Goal: Information Seeking & Learning: Find specific fact

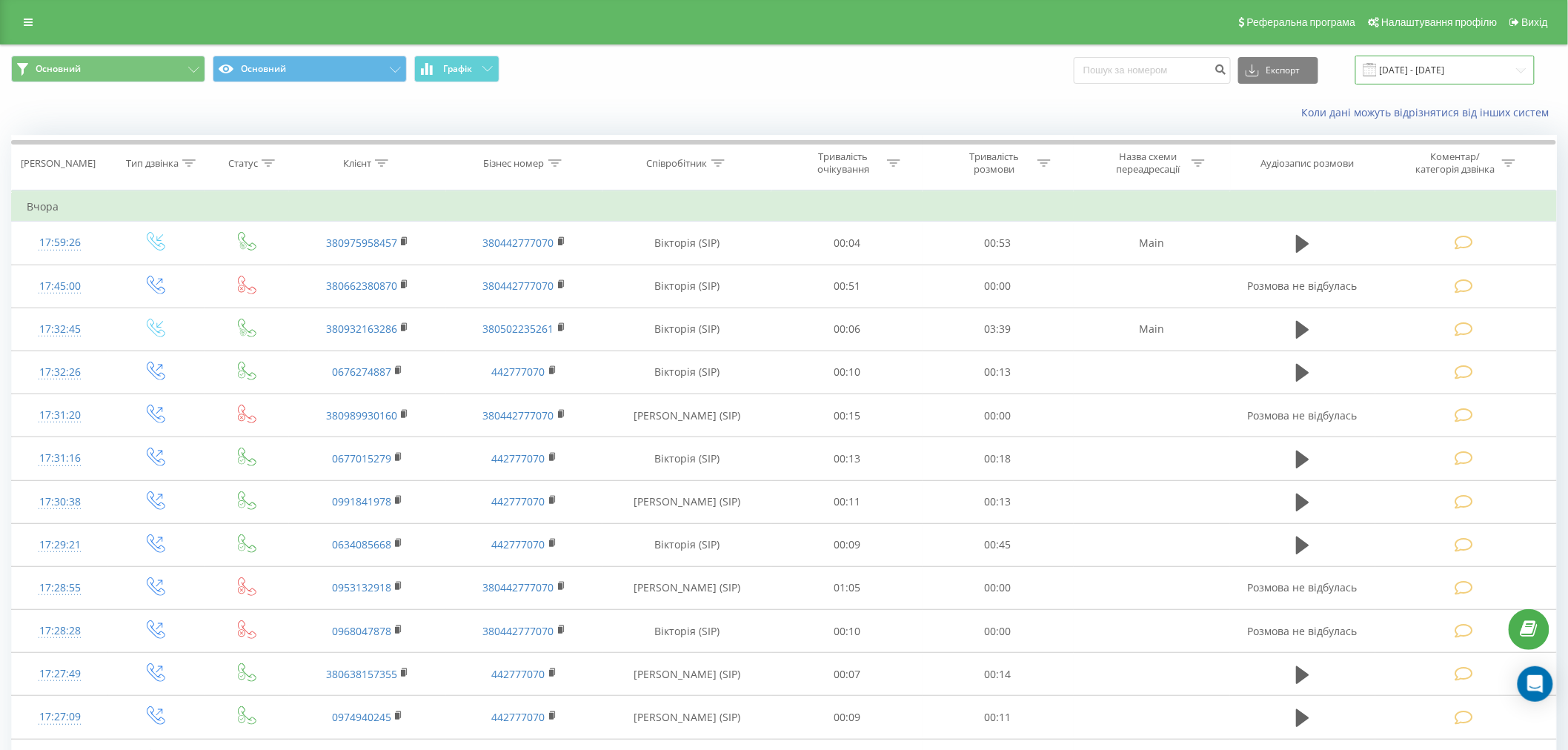
click at [751, 71] on input "[DATE] - [DATE]" at bounding box center [1445, 70] width 180 height 29
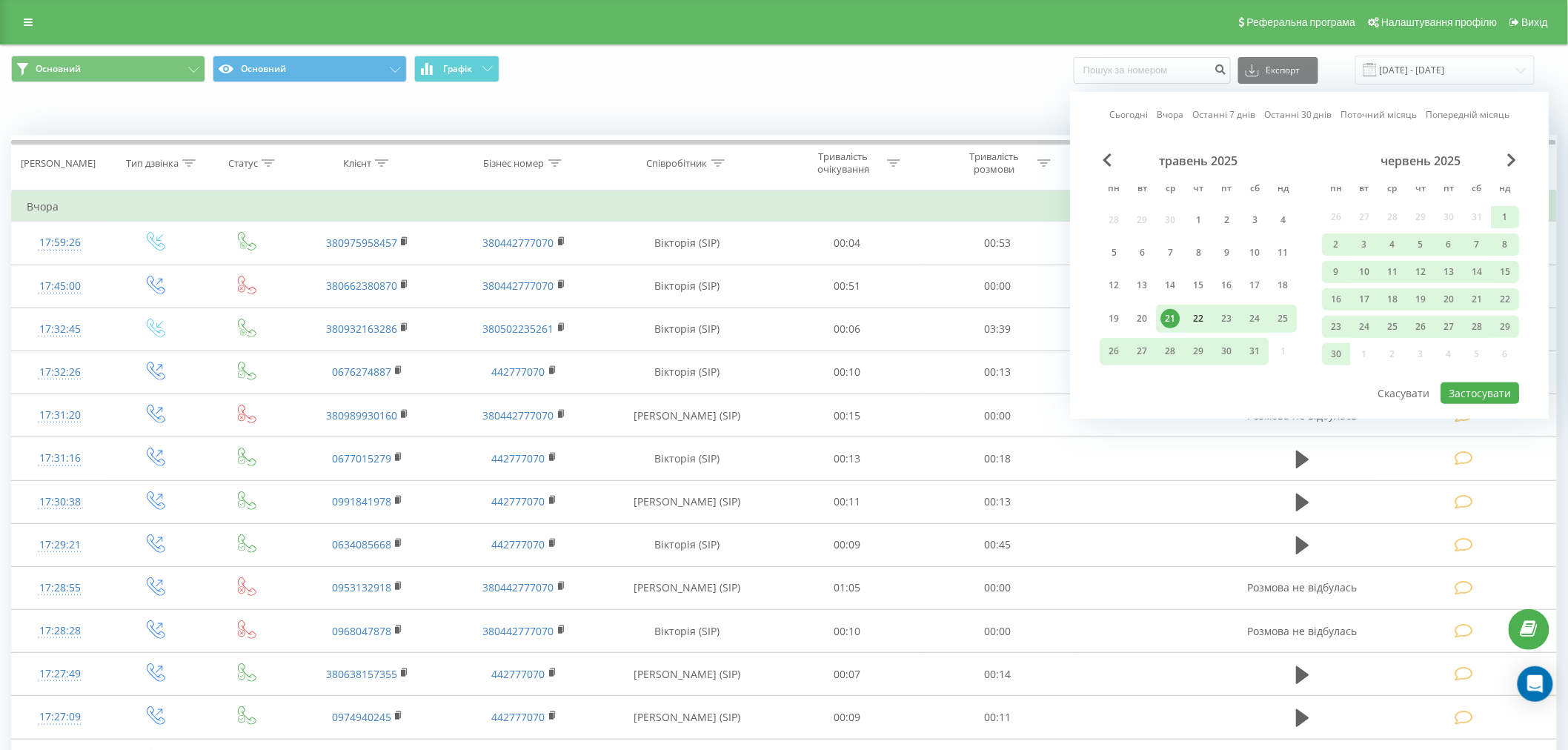
click at [751, 318] on div "22" at bounding box center [1199, 318] width 19 height 19
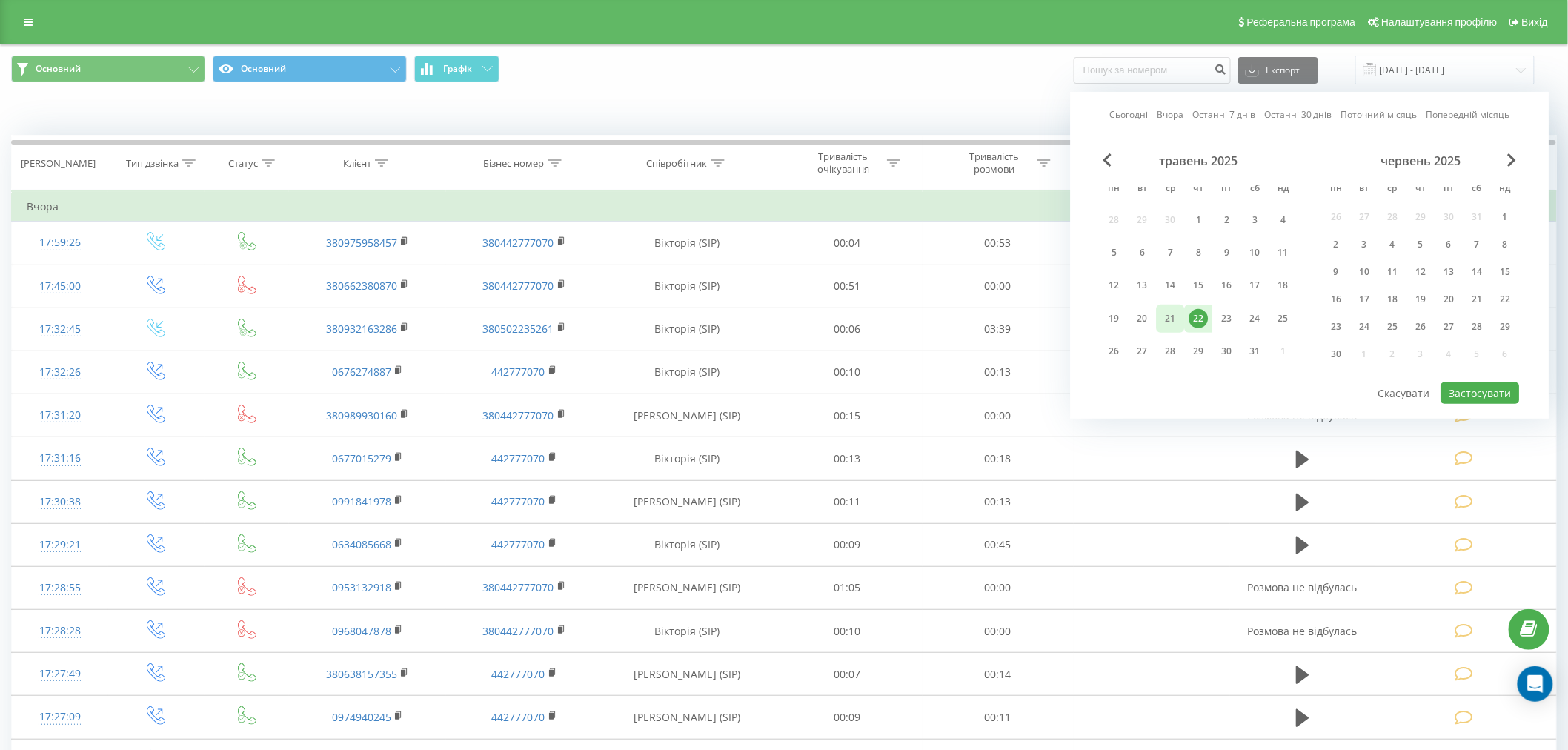
click at [751, 315] on div "21" at bounding box center [1170, 318] width 19 height 19
click at [751, 383] on button "Застосувати" at bounding box center [1480, 394] width 78 height 22
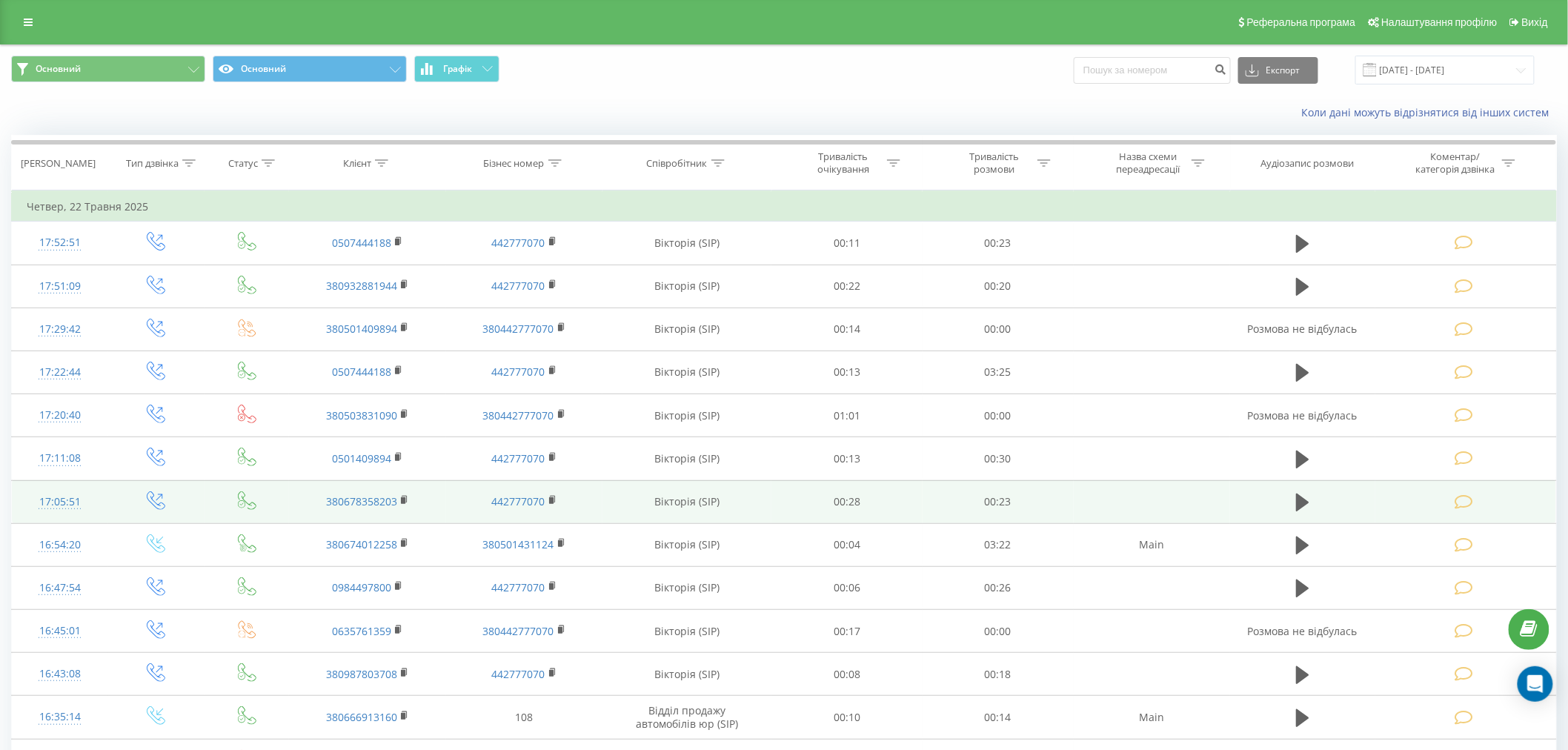
scroll to position [82, 0]
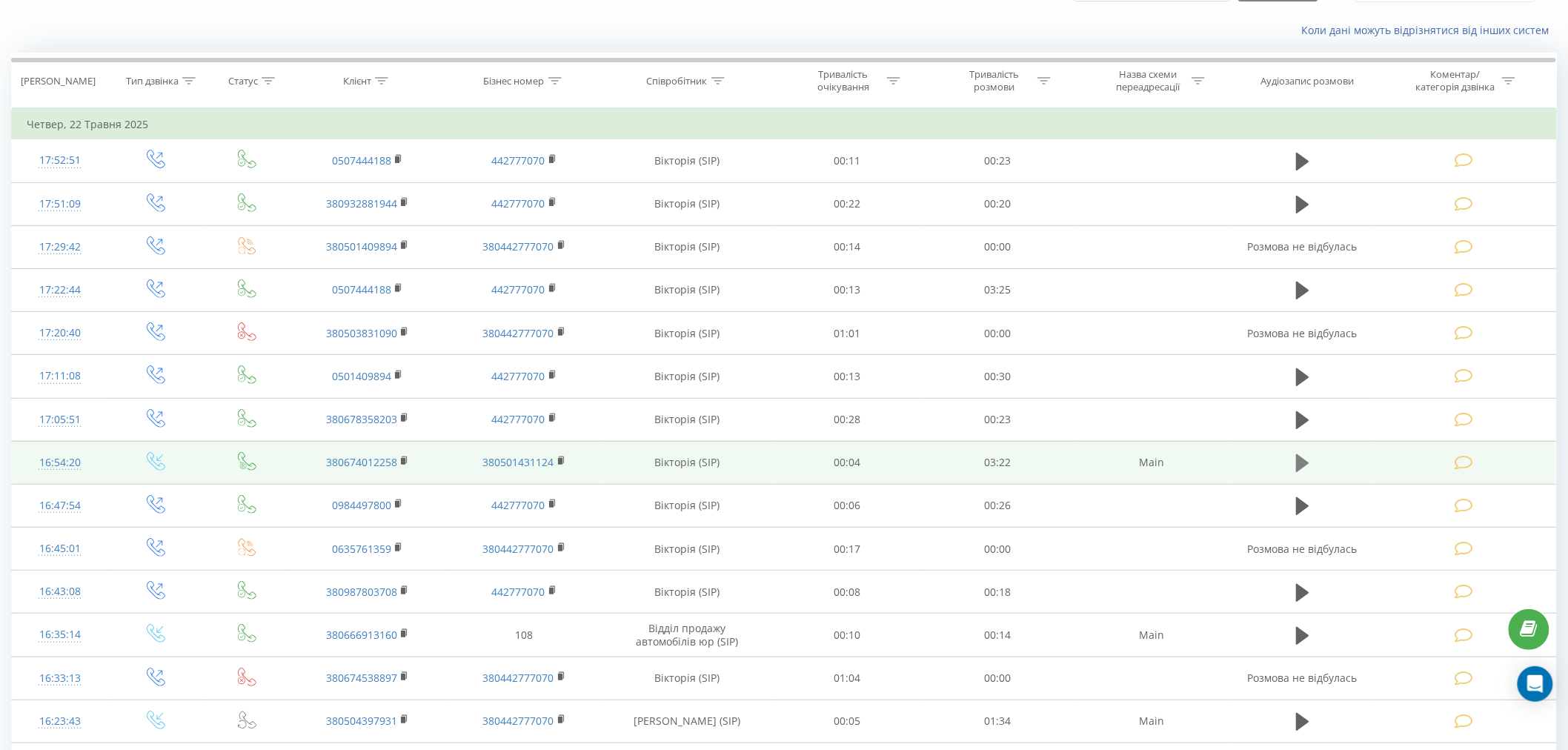
click at [751, 464] on button at bounding box center [1302, 463] width 22 height 22
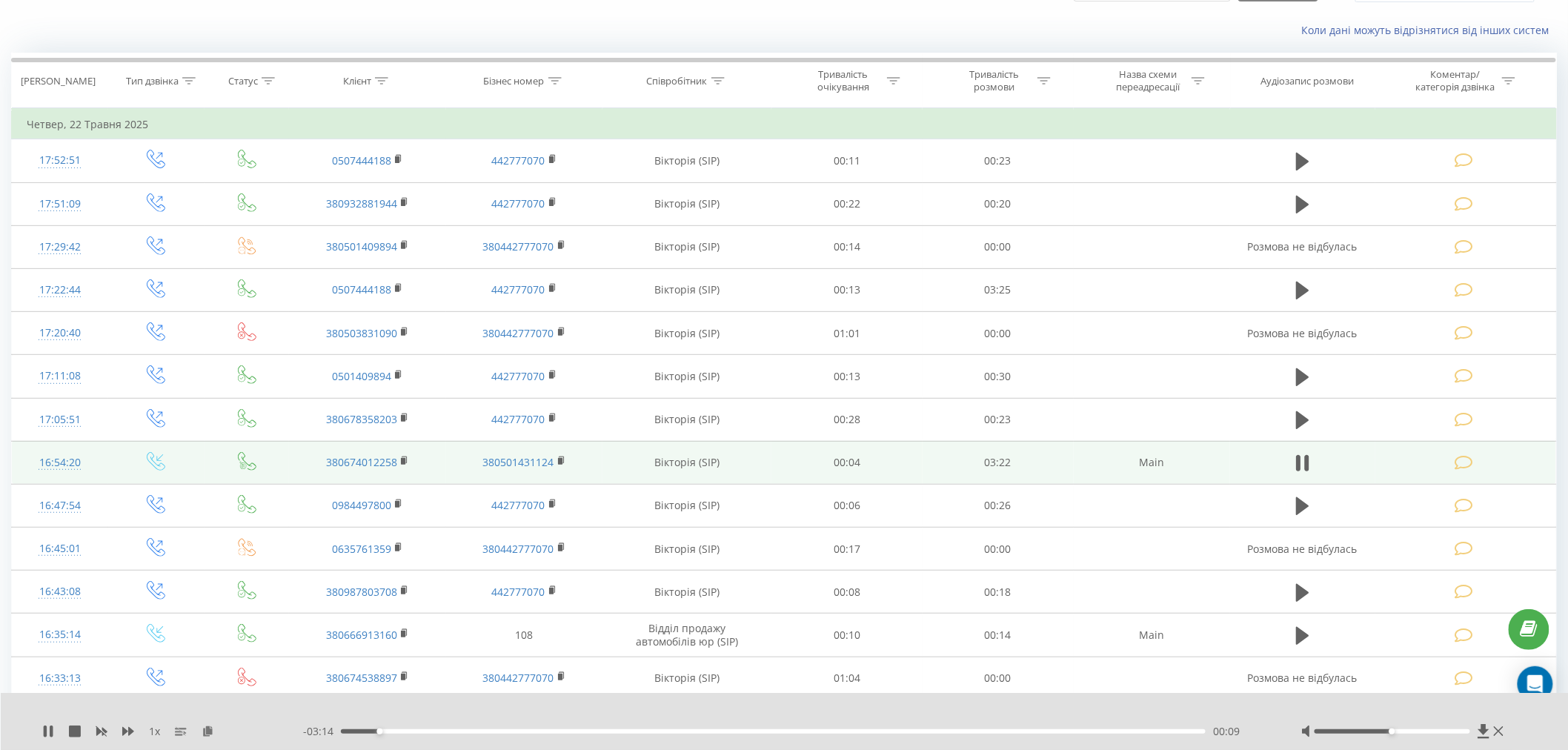
click at [751, 711] on div "00:09" at bounding box center [773, 731] width 865 height 5
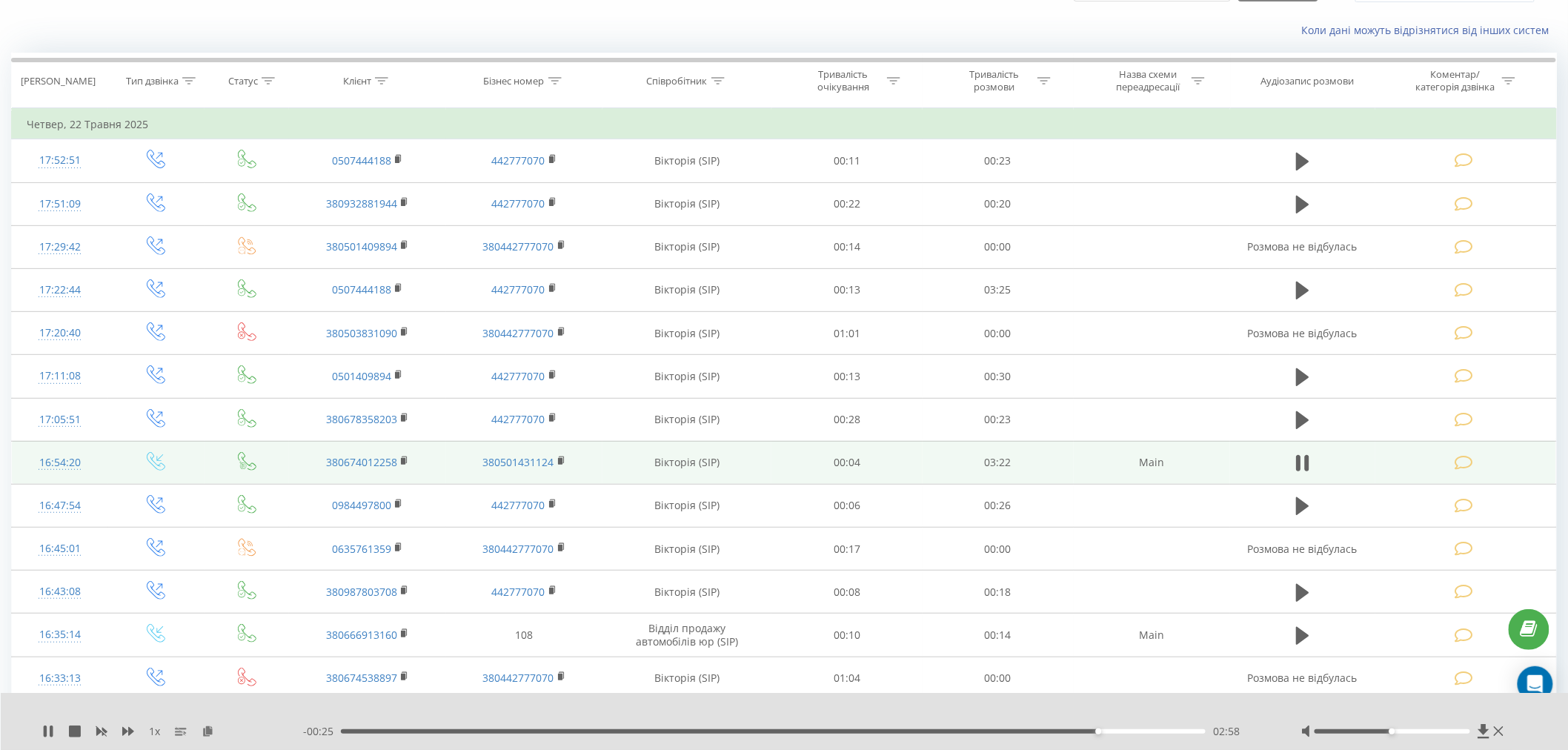
click at [379, 711] on div "- 00:25 02:58 02:58" at bounding box center [783, 731] width 961 height 15
click at [393, 711] on div "02:59" at bounding box center [773, 731] width 865 height 5
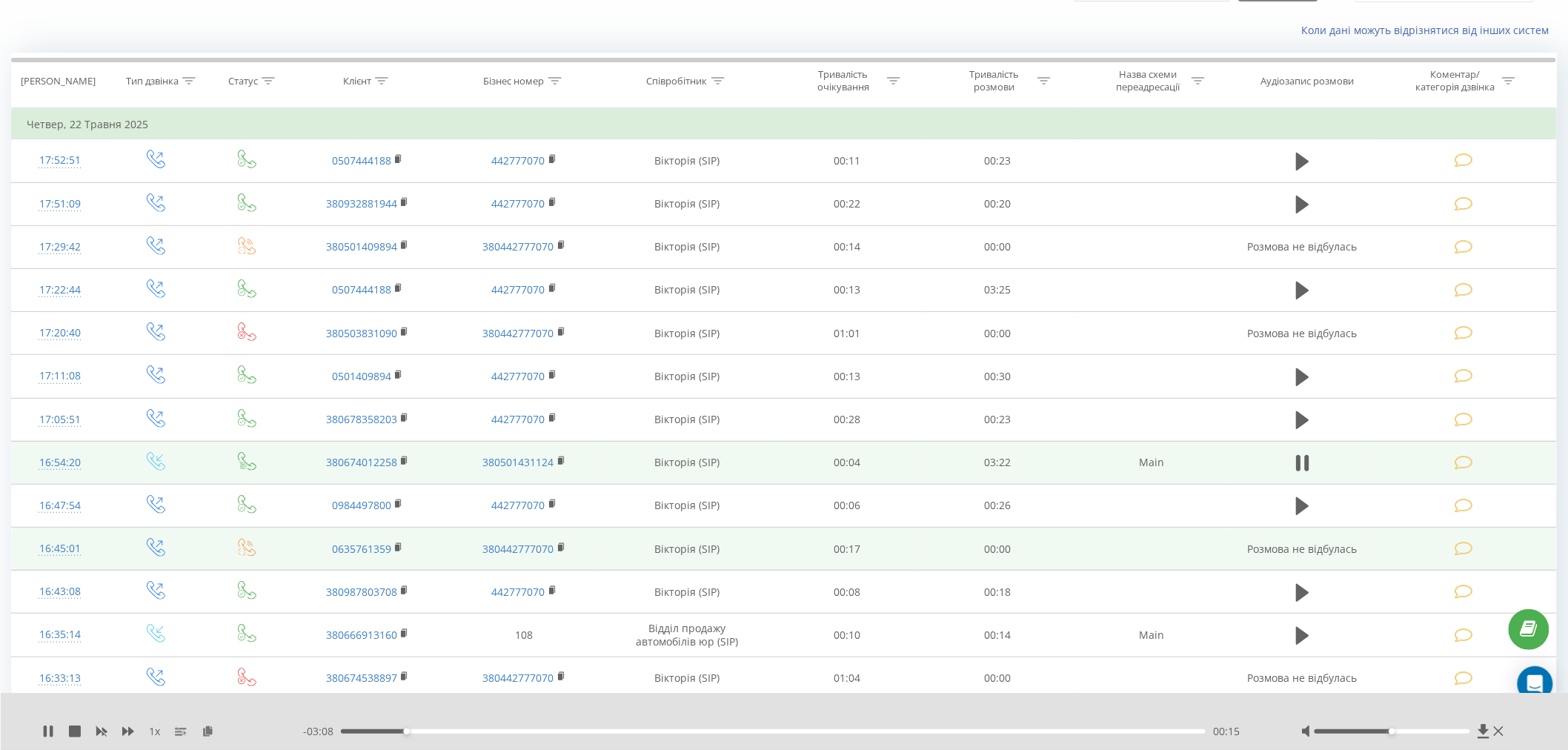
scroll to position [0, 0]
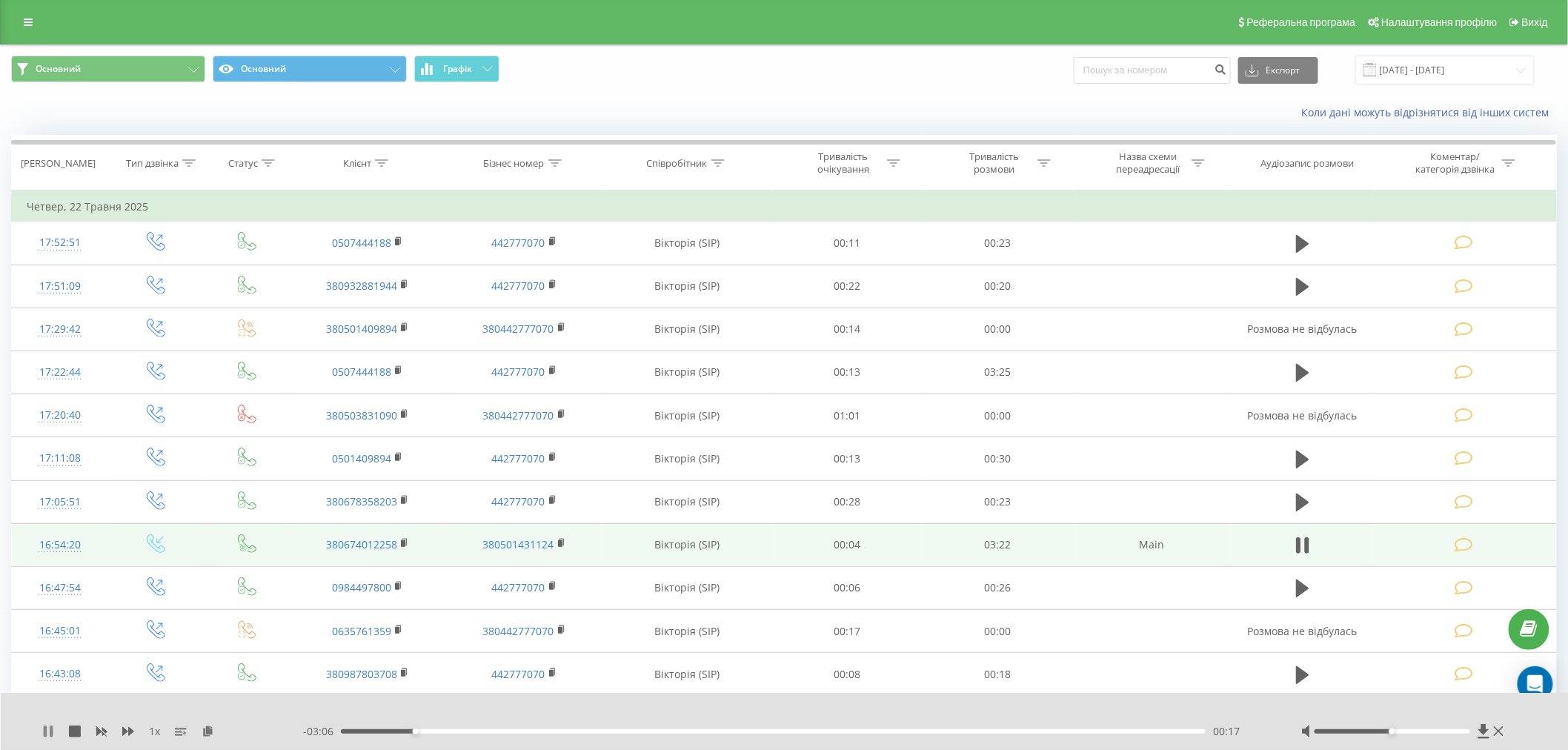
click at [46, 711] on icon at bounding box center [45, 731] width 3 height 12
click at [751, 79] on input "[DATE] - [DATE]" at bounding box center [1445, 70] width 180 height 29
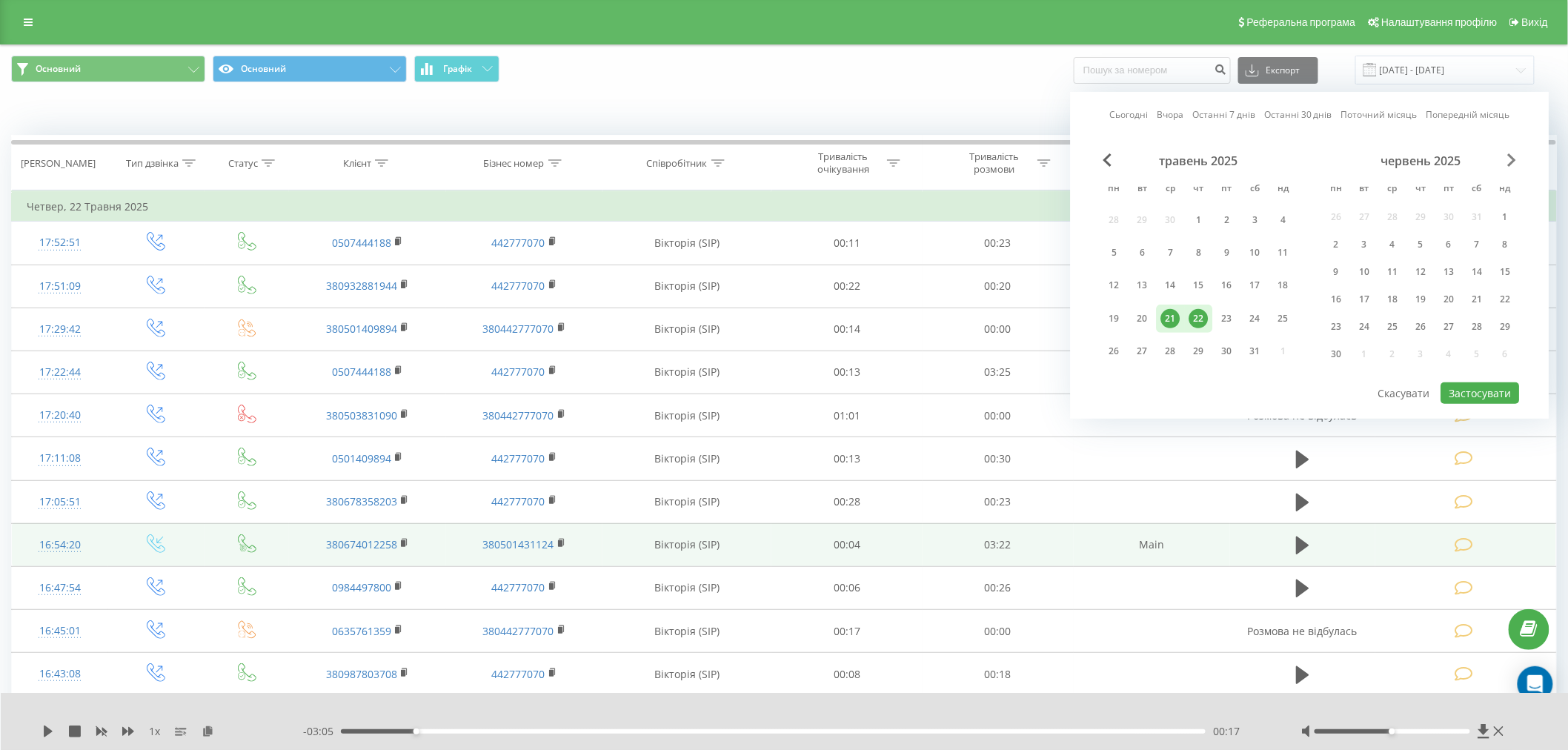
click at [751, 160] on span "Next Month" at bounding box center [1511, 160] width 9 height 13
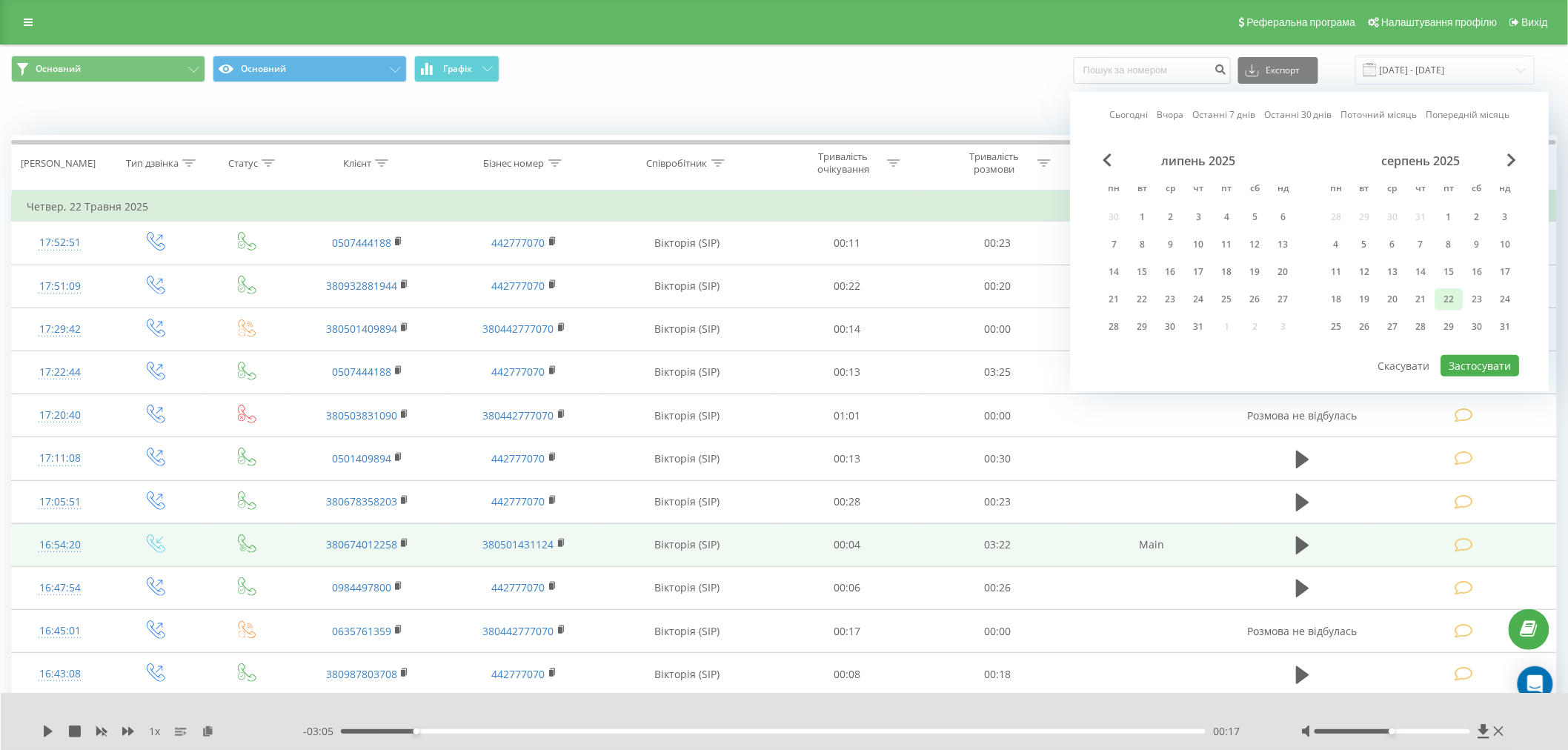
click at [751, 291] on div "22" at bounding box center [1449, 299] width 19 height 19
click at [751, 294] on div "21" at bounding box center [1421, 299] width 19 height 19
click at [751, 358] on button "Застосувати" at bounding box center [1480, 366] width 78 height 22
type input "[DATE] - [DATE]"
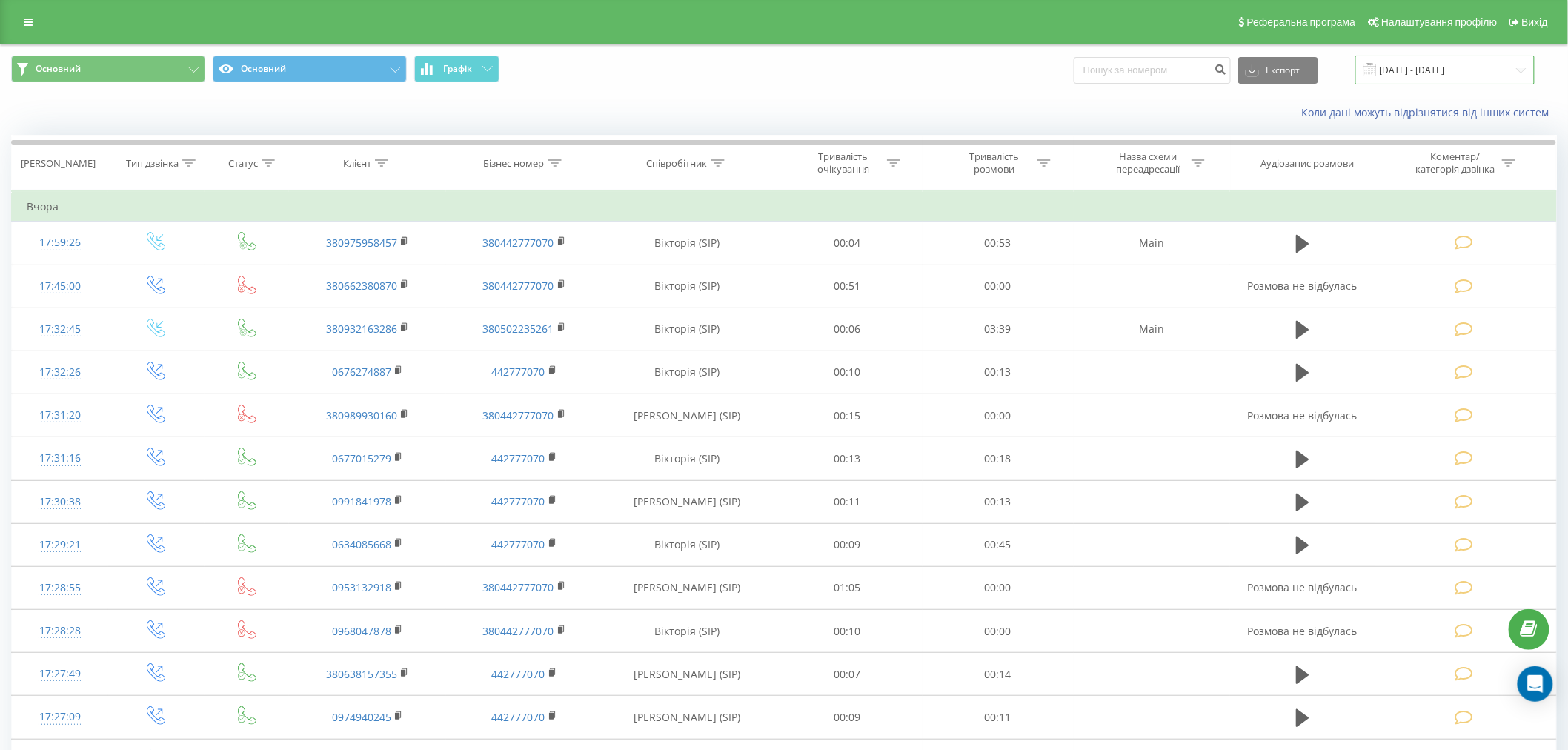
click at [751, 77] on input "[DATE] - [DATE]" at bounding box center [1445, 70] width 180 height 29
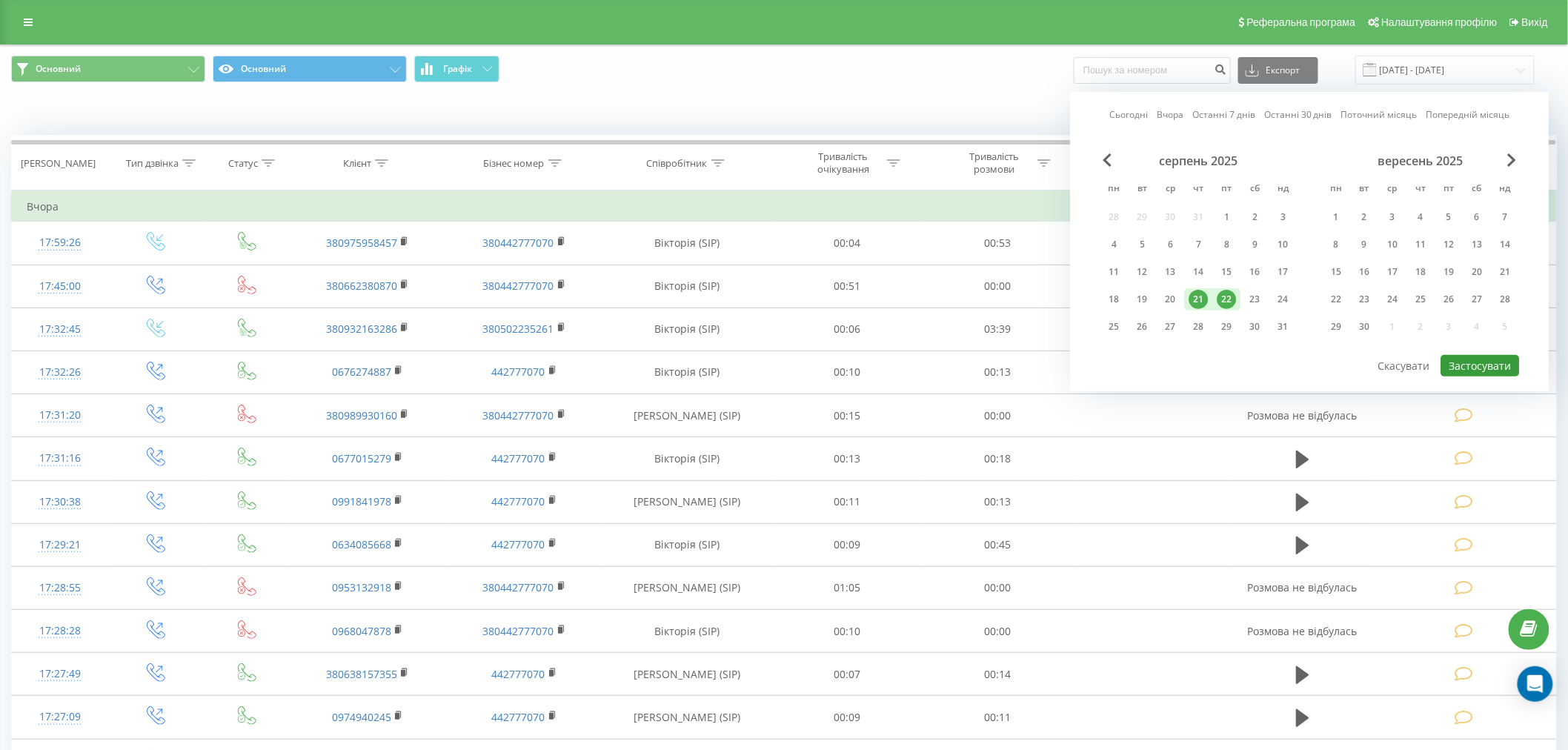
click at [751, 358] on button "Застосувати" at bounding box center [1480, 366] width 78 height 22
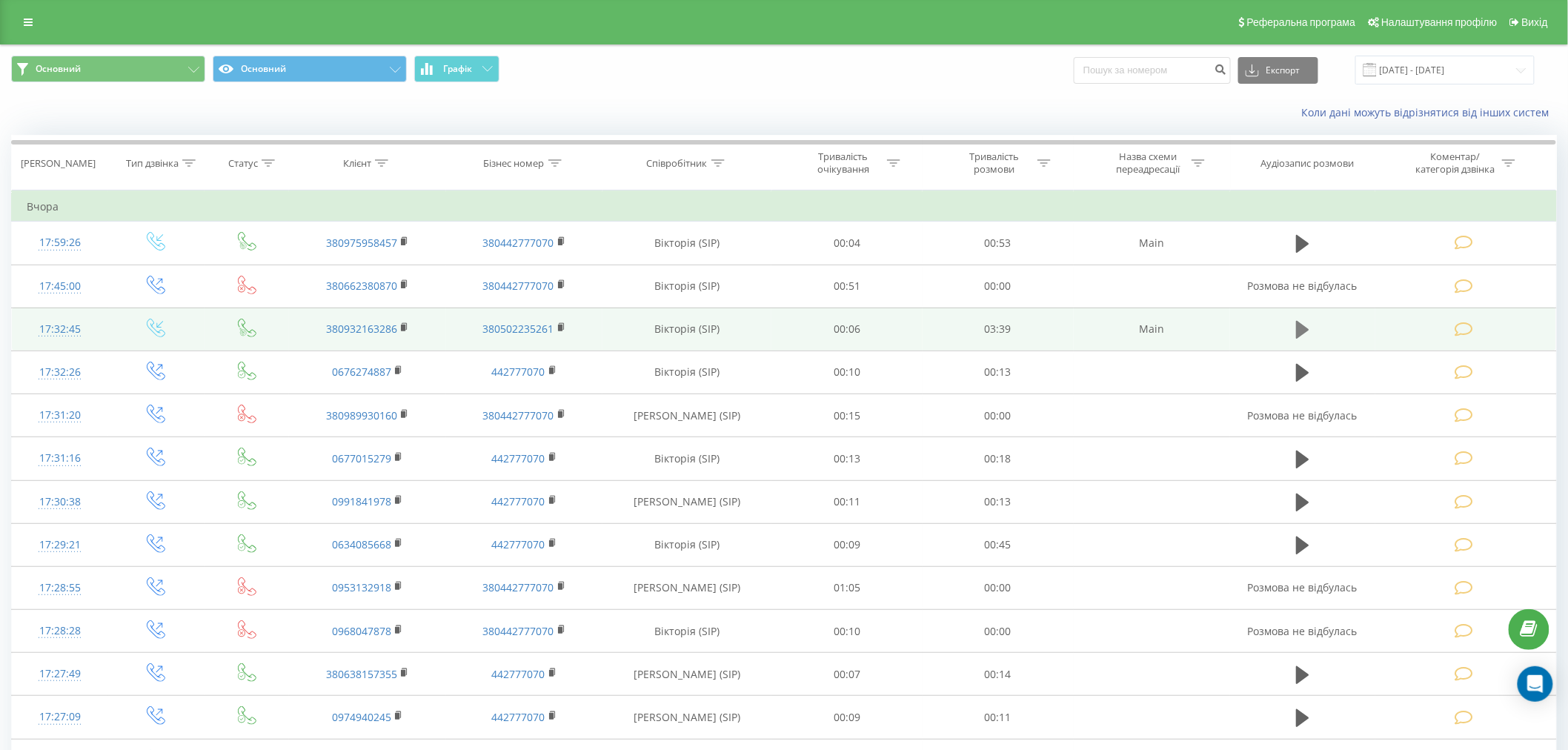
click at [751, 324] on icon at bounding box center [1302, 329] width 13 height 21
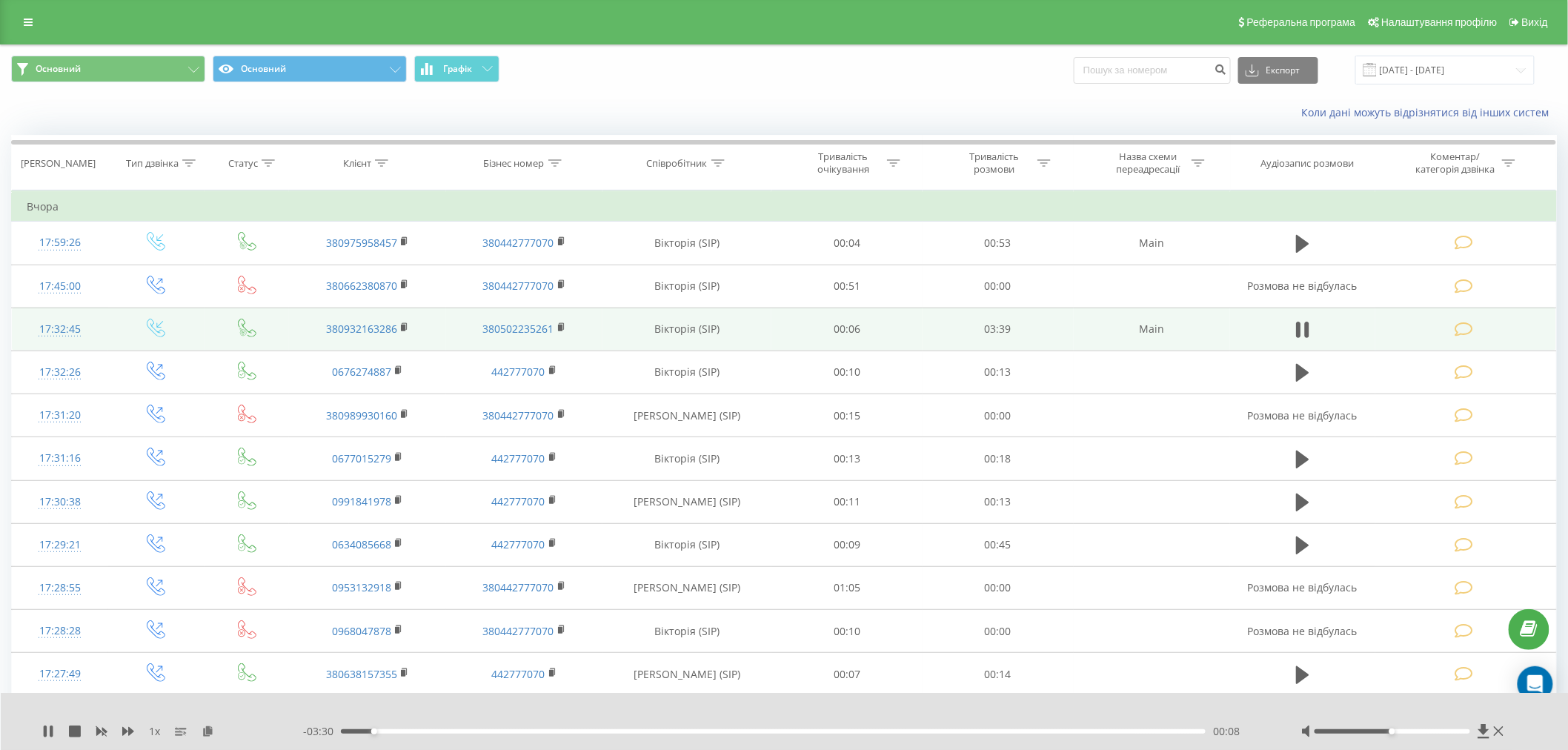
click at [751, 711] on div "00:08" at bounding box center [773, 731] width 865 height 5
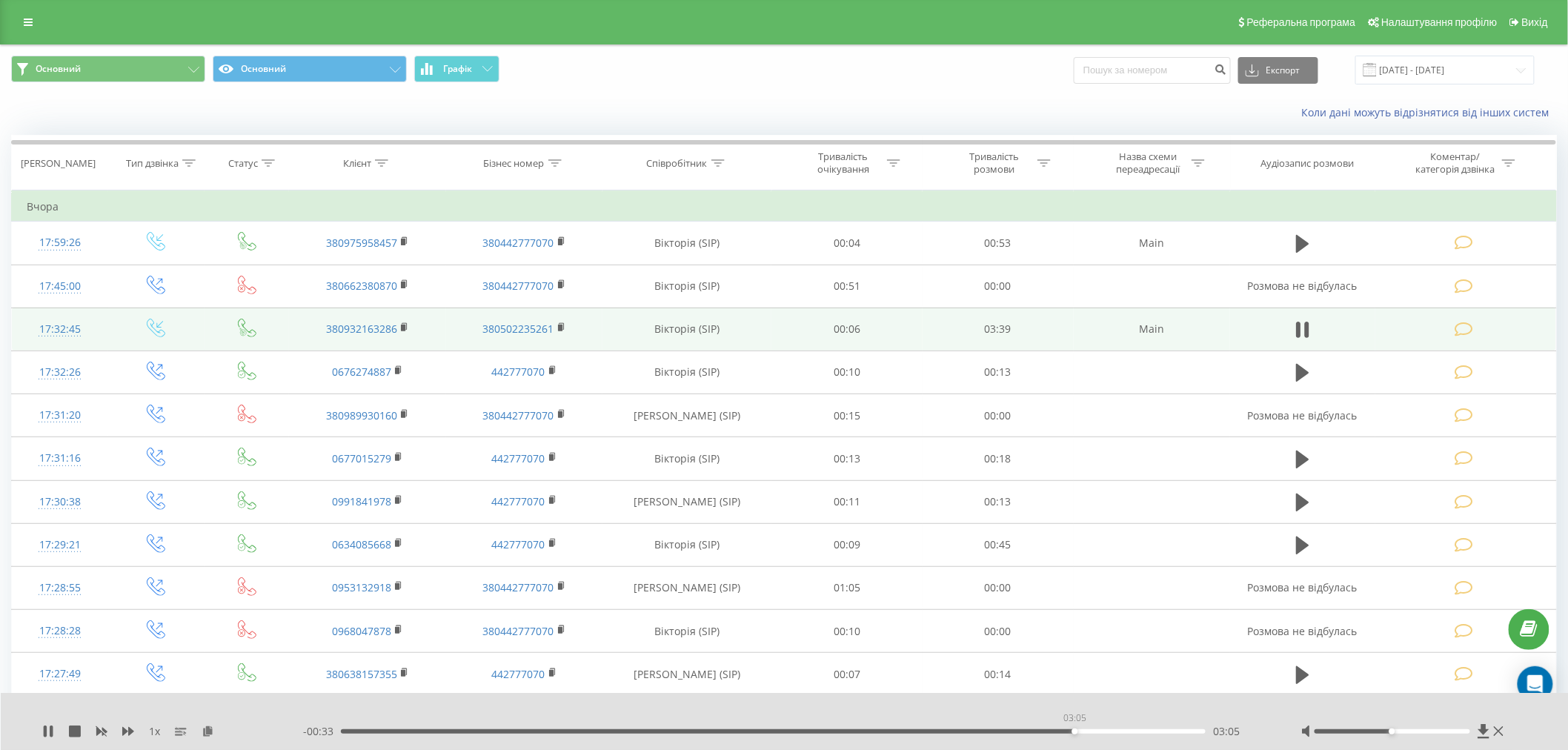
click at [751, 711] on div "03:05" at bounding box center [773, 731] width 865 height 5
click at [751, 334] on icon at bounding box center [1307, 329] width 5 height 16
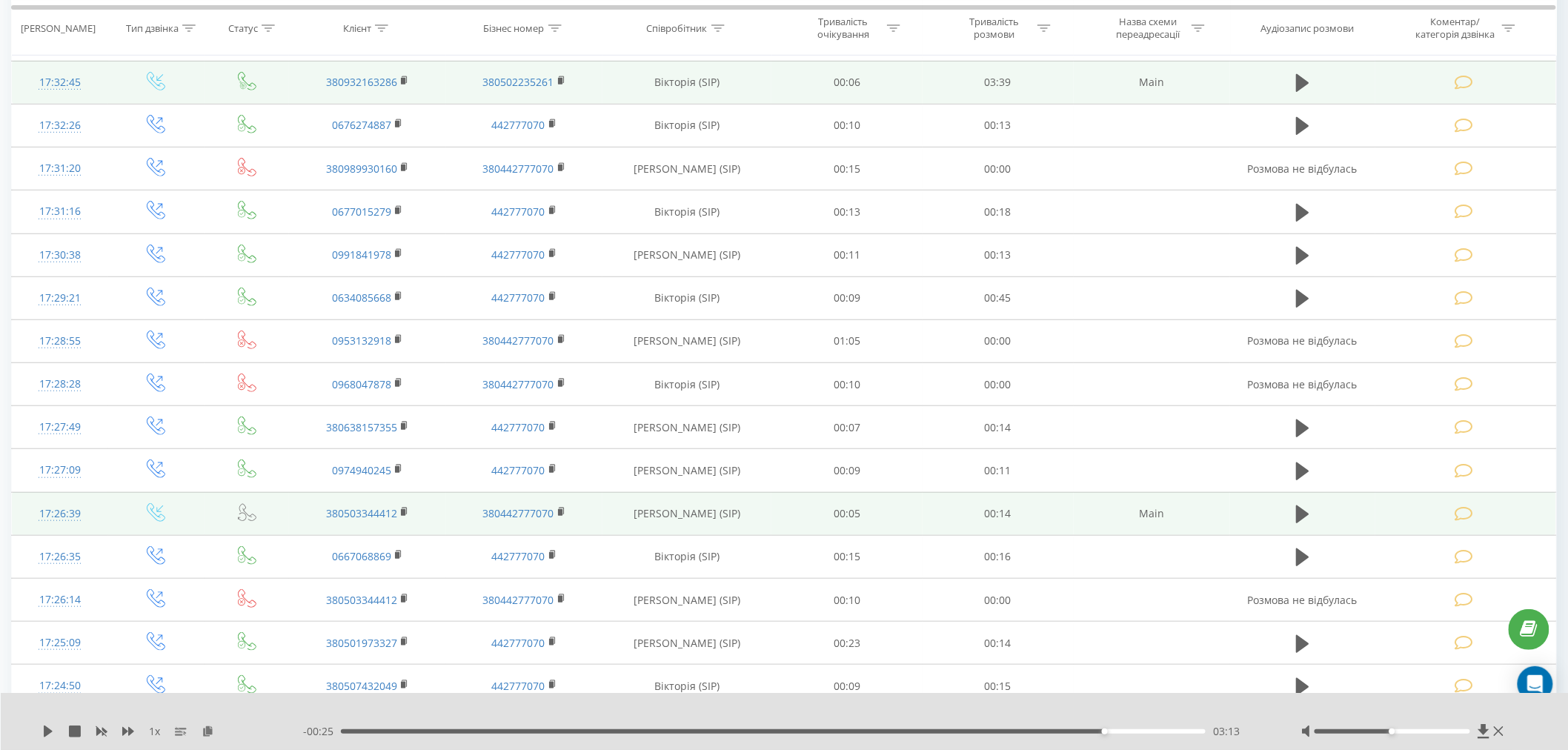
scroll to position [494, 0]
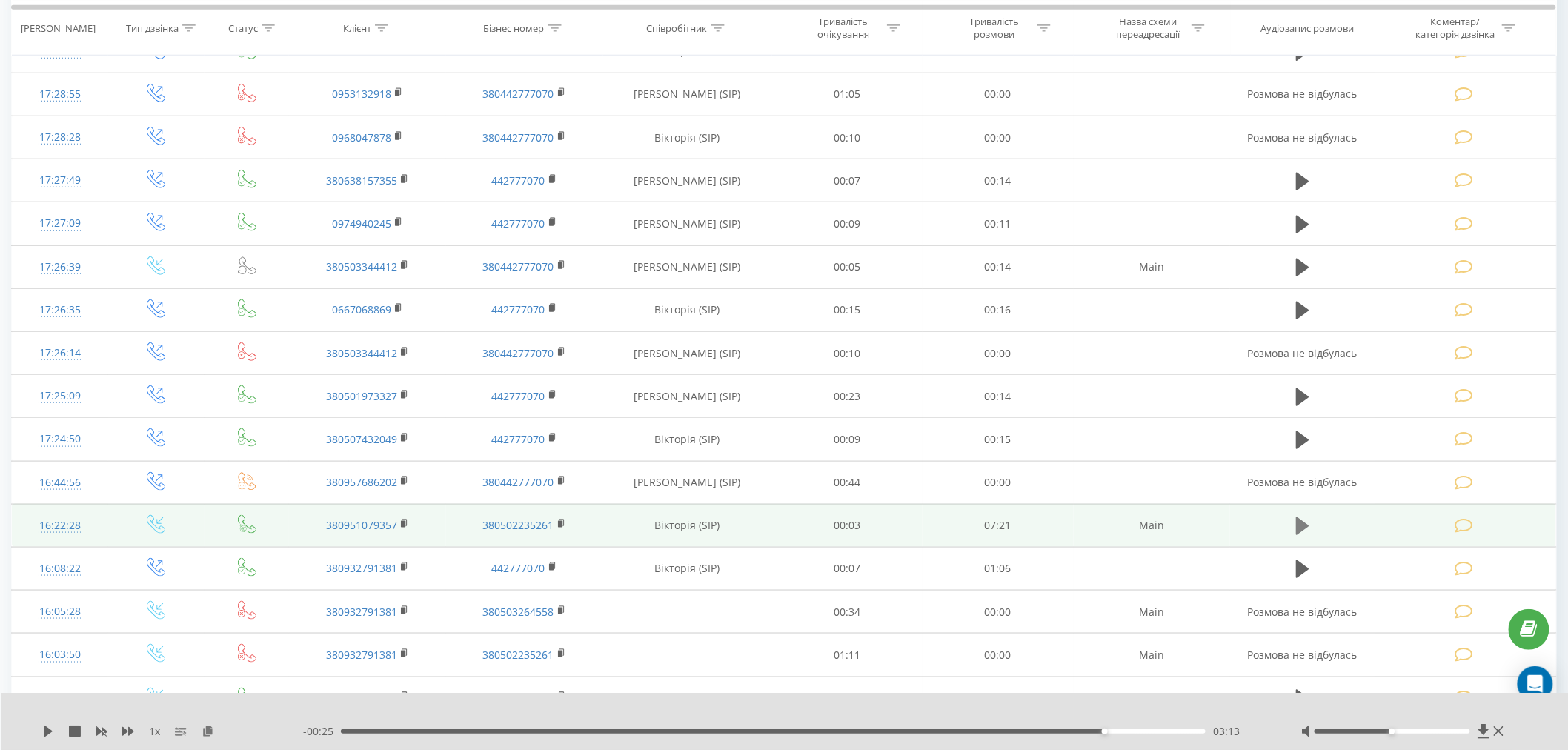
click at [751, 526] on icon at bounding box center [1302, 526] width 13 height 18
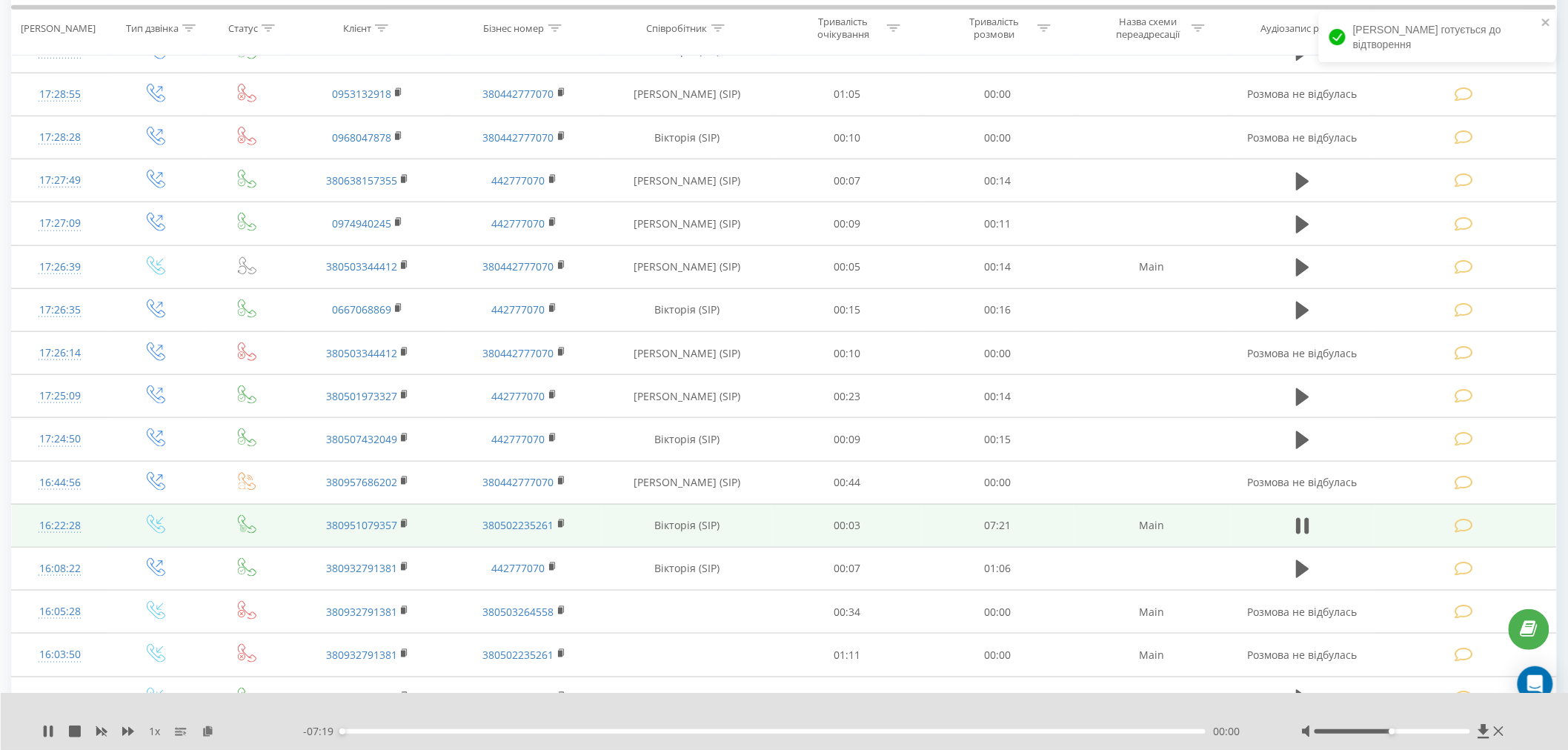
click at [751, 711] on div "00:00" at bounding box center [773, 731] width 865 height 5
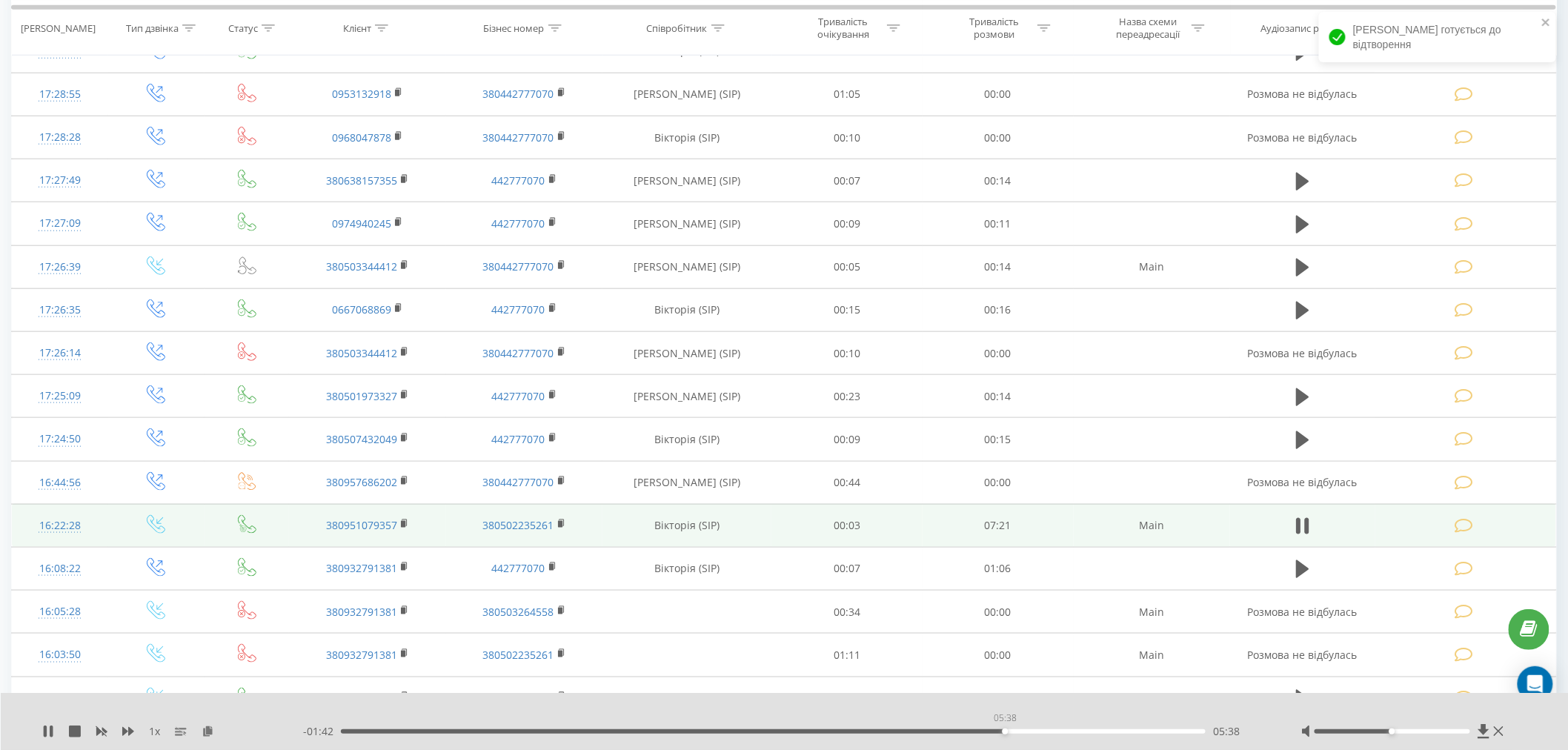
click at [751, 711] on div "05:38" at bounding box center [773, 731] width 865 height 5
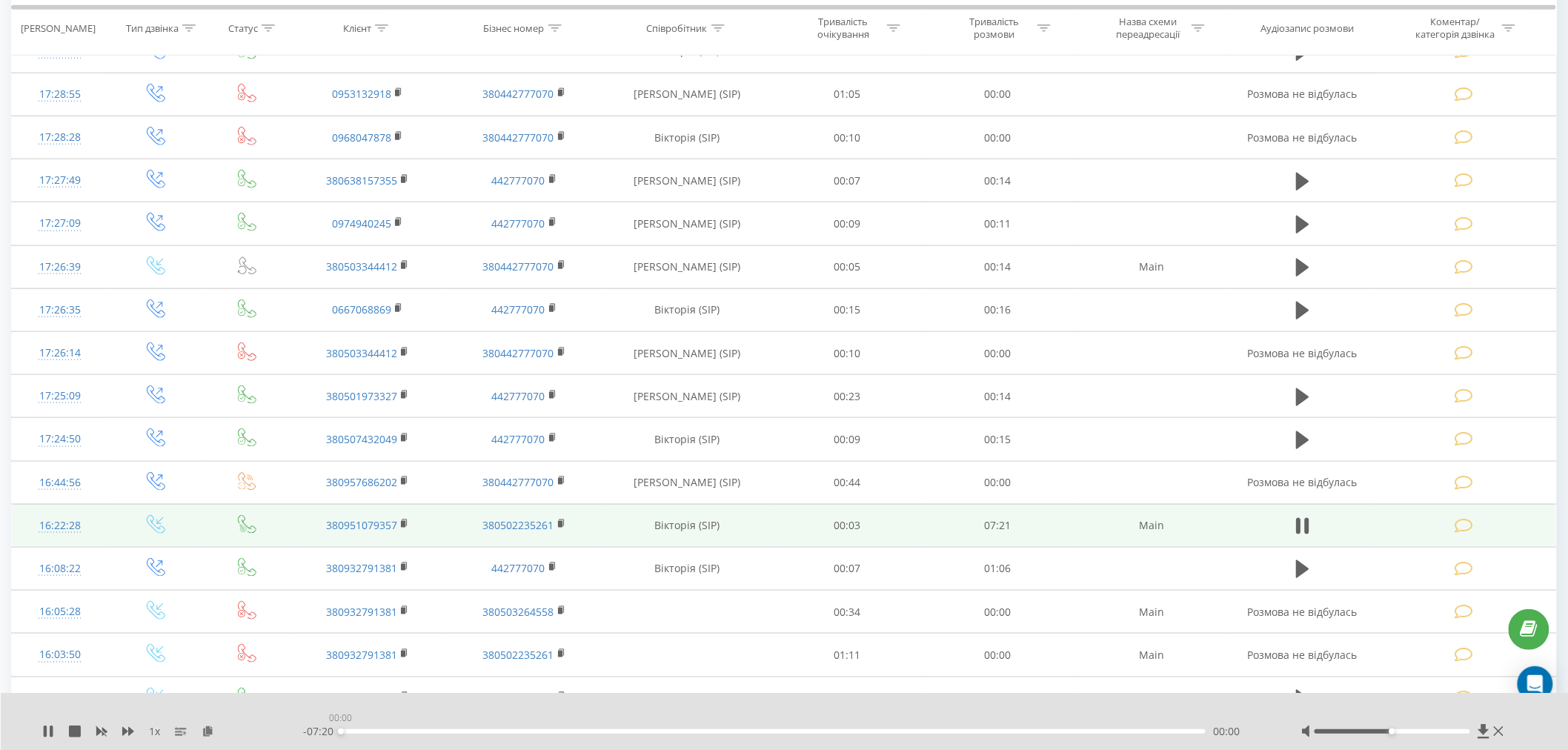
click at [751, 711] on div "00:00" at bounding box center [773, 731] width 865 height 5
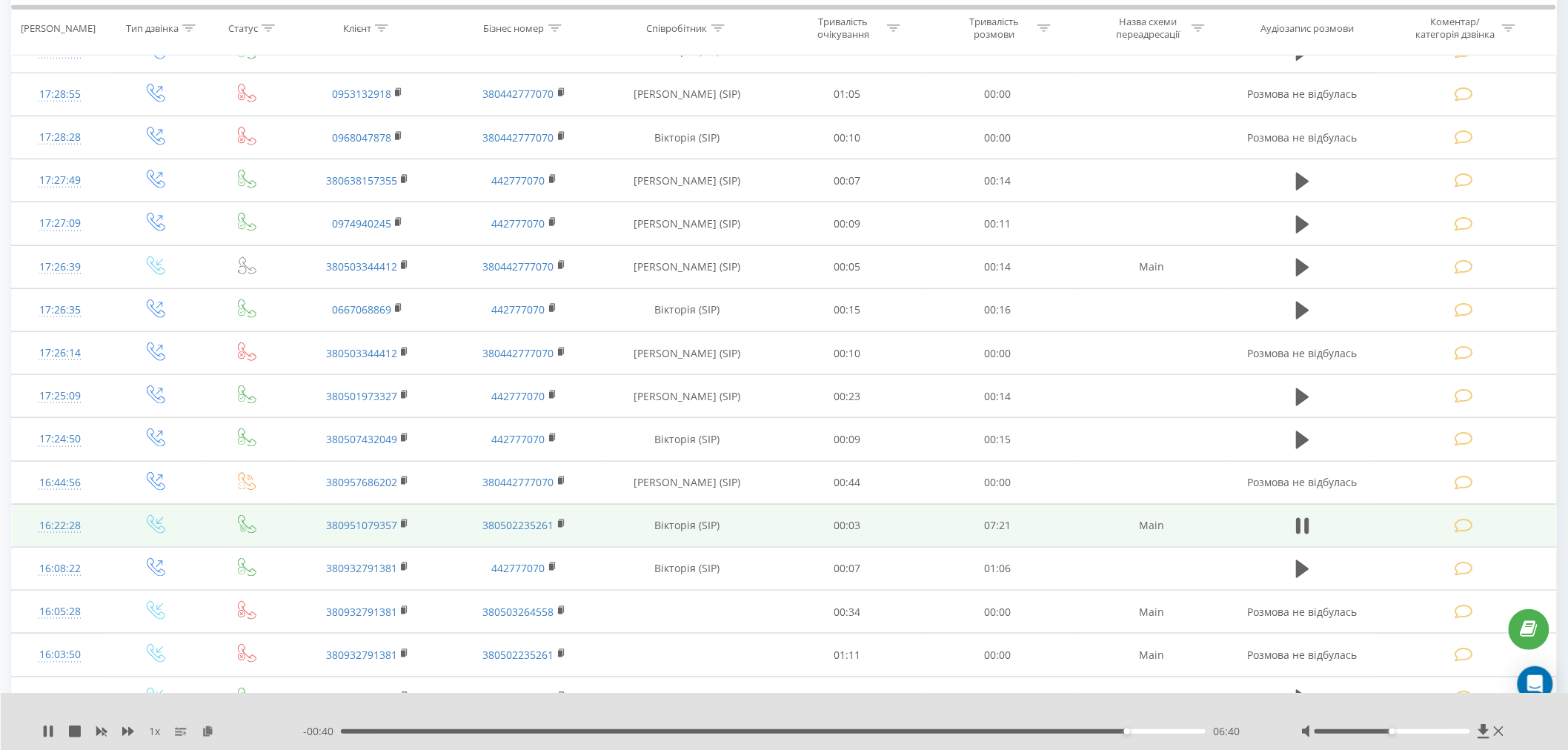
click at [751, 711] on div "06:40" at bounding box center [773, 731] width 865 height 5
click at [751, 711] on div "06:59" at bounding box center [773, 731] width 865 height 5
click at [751, 528] on icon at bounding box center [1298, 526] width 5 height 16
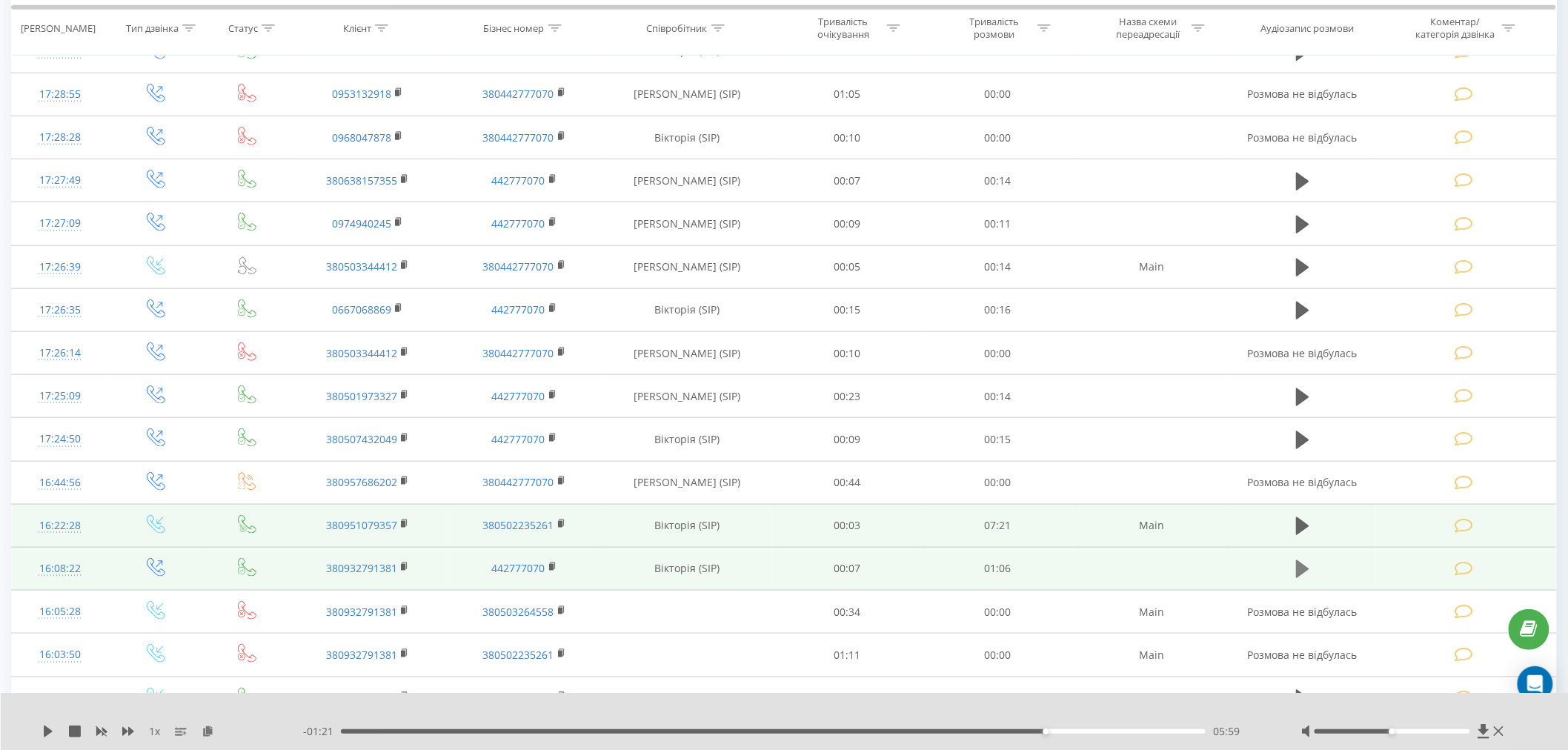
click at [751, 564] on icon at bounding box center [1302, 569] width 13 height 18
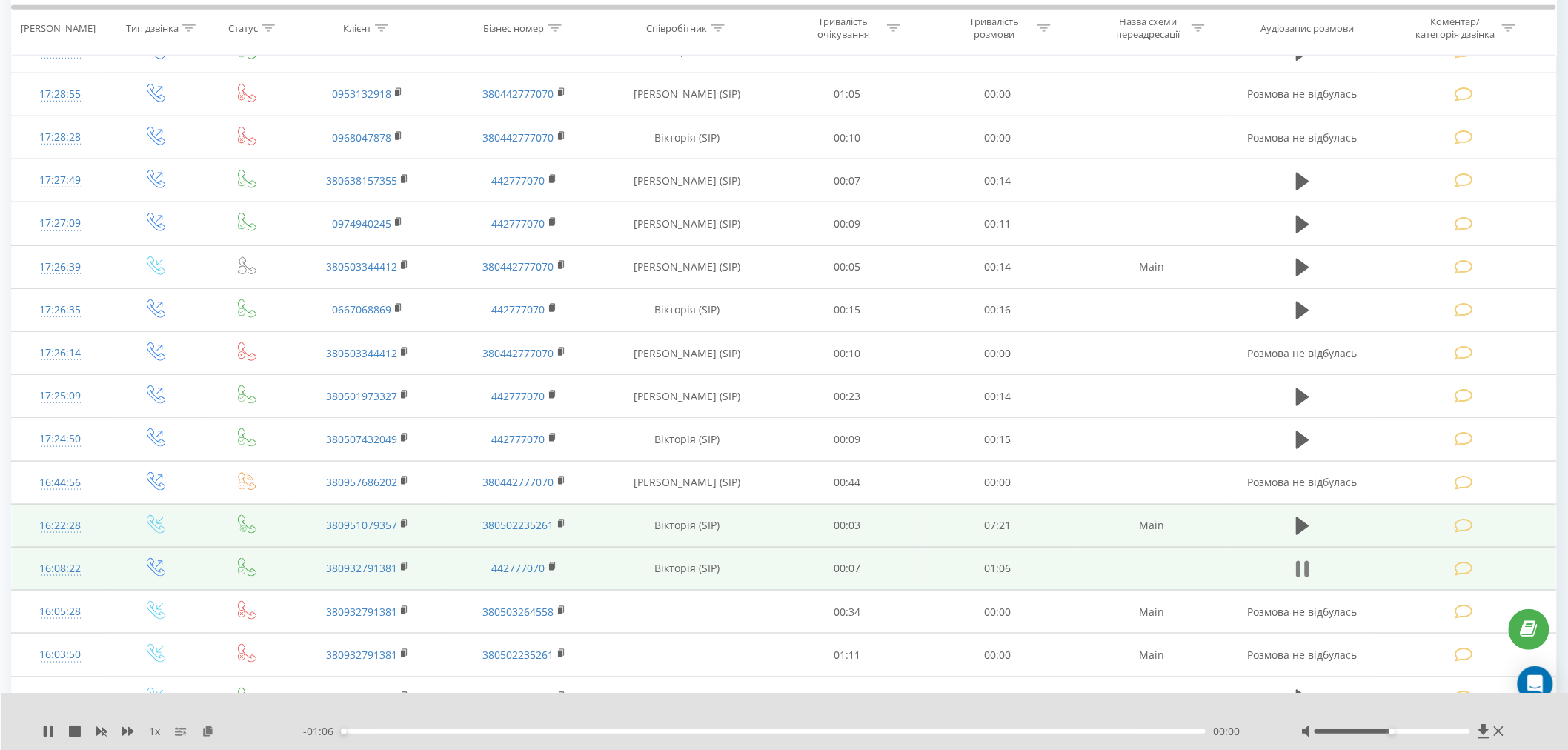
click at [751, 574] on icon at bounding box center [1307, 569] width 5 height 16
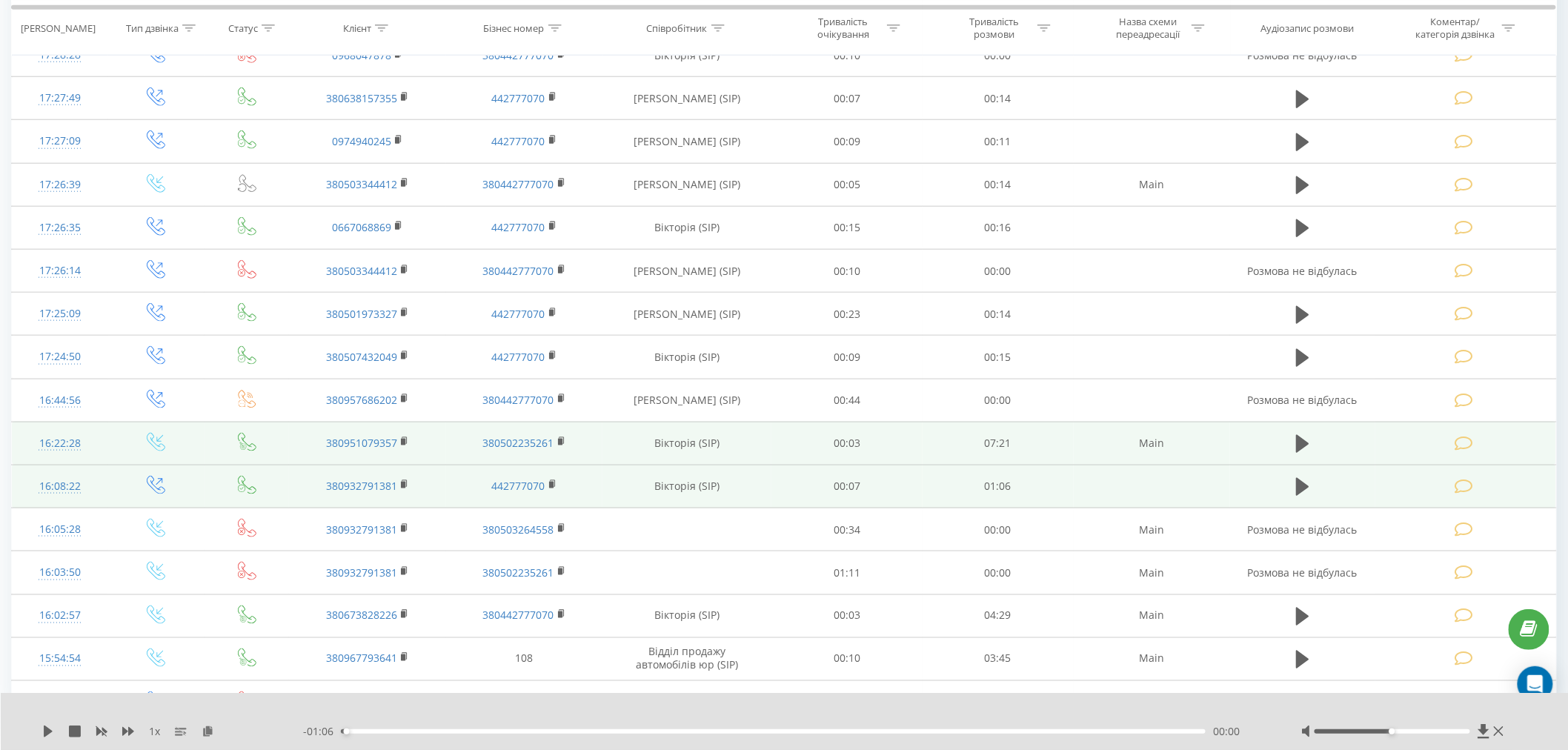
scroll to position [659, 0]
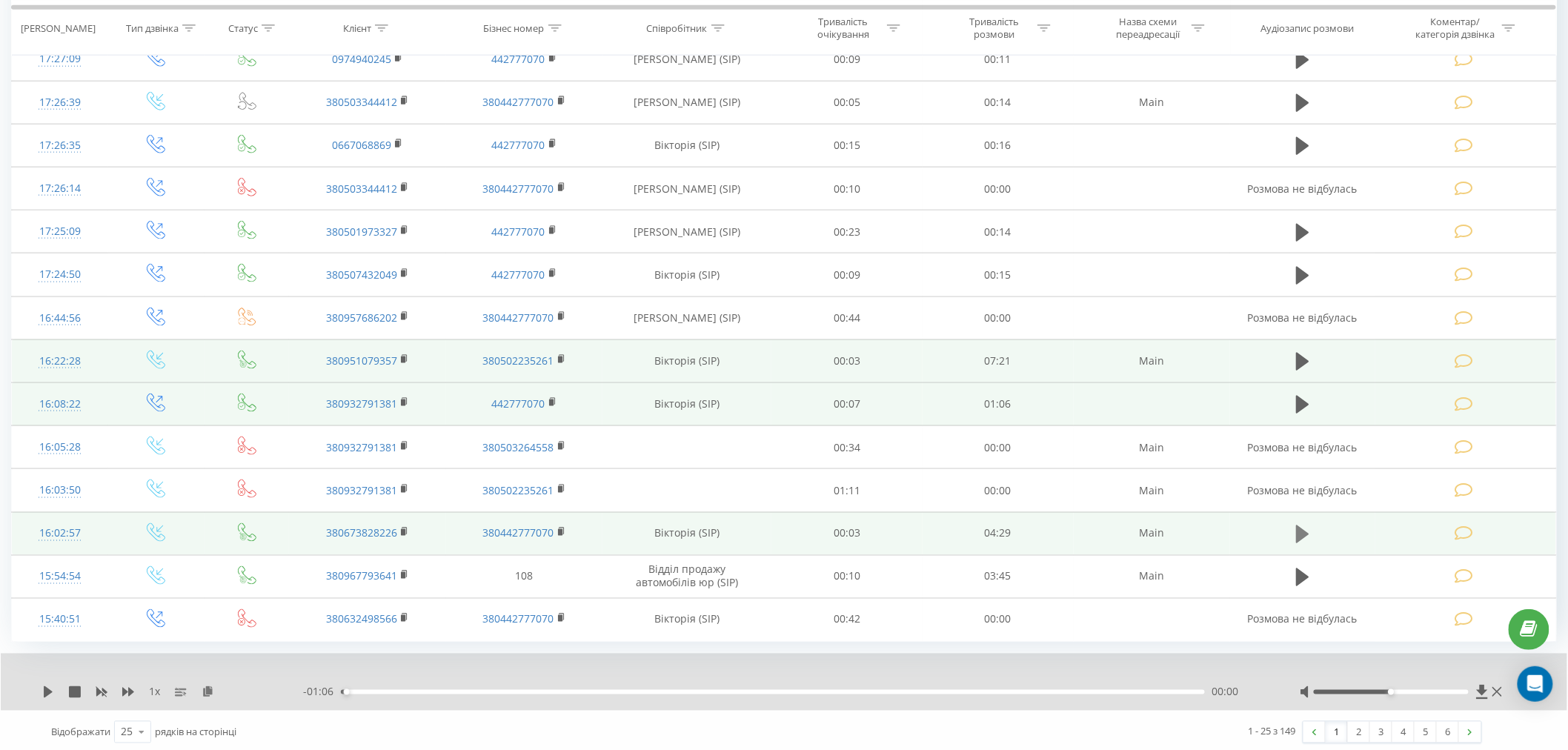
click at [751, 528] on icon at bounding box center [1302, 534] width 13 height 21
click at [751, 692] on div "02:57" at bounding box center [773, 693] width 864 height 5
click at [513, 695] on div "- 04:30 00:00 00:00" at bounding box center [783, 692] width 960 height 15
click at [513, 693] on div "00:00" at bounding box center [773, 693] width 864 height 5
click at [461, 693] on div "00:37" at bounding box center [773, 693] width 864 height 5
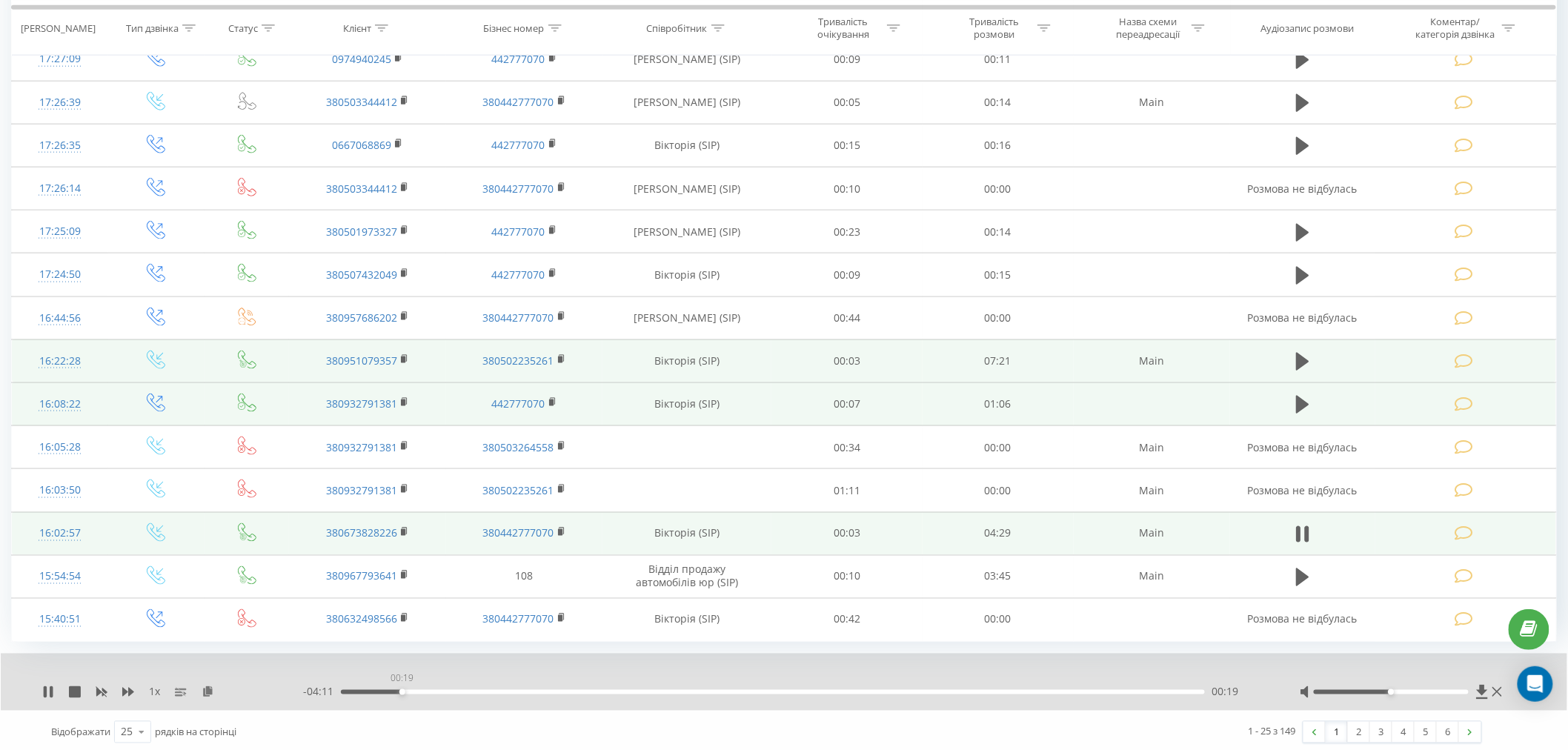
click at [402, 692] on div "00:19" at bounding box center [773, 693] width 864 height 5
click at [376, 690] on div "00:11" at bounding box center [773, 693] width 864 height 5
click at [419, 694] on div "00:12" at bounding box center [773, 693] width 864 height 5
drag, startPoint x: 513, startPoint y: 700, endPoint x: 520, endPoint y: 692, distance: 10.6
click at [513, 699] on div "- 04:04 00:25 00:25" at bounding box center [783, 692] width 960 height 15
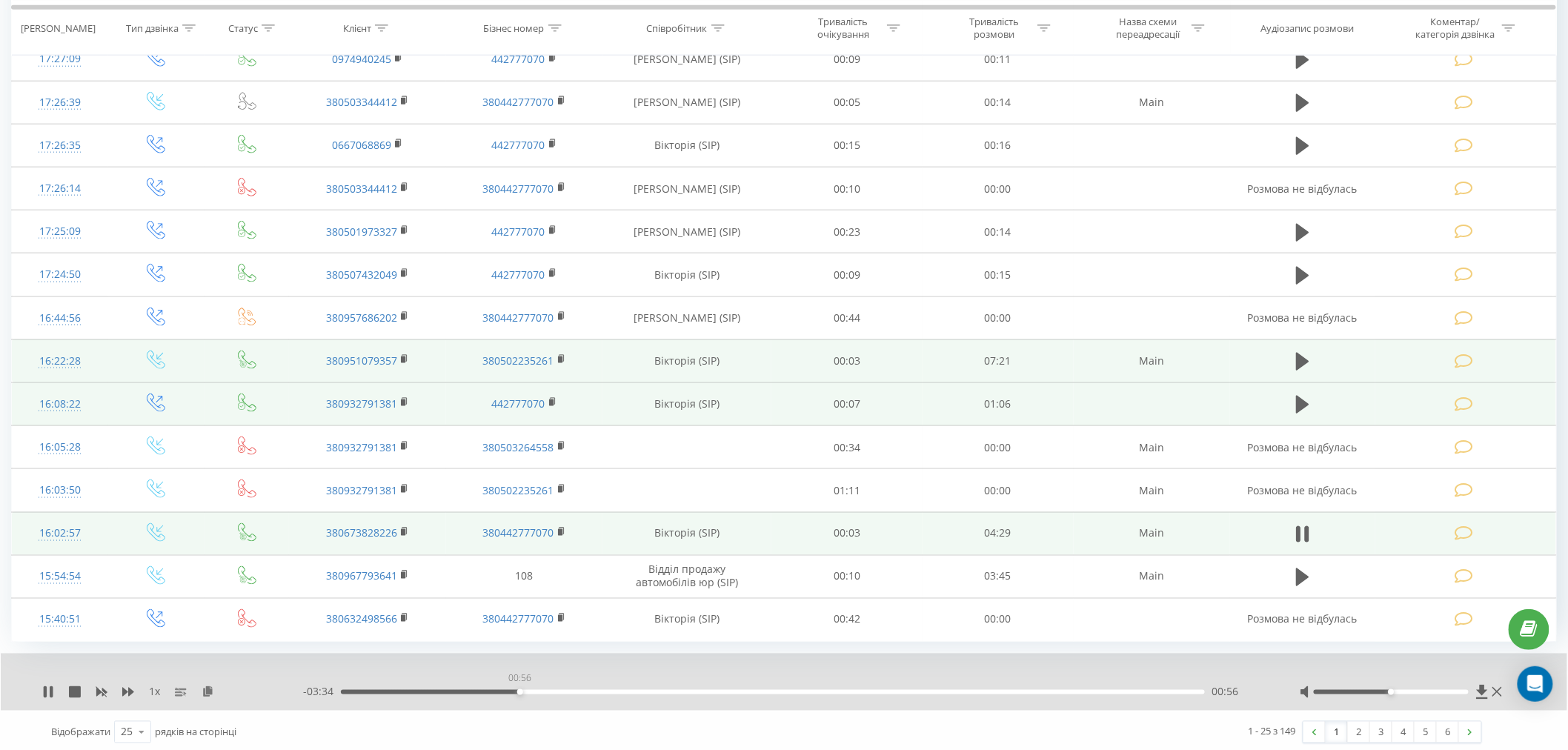
click at [520, 692] on div "00:56" at bounding box center [773, 693] width 864 height 5
click at [751, 693] on div "00:59" at bounding box center [773, 693] width 864 height 5
click at [751, 531] on icon at bounding box center [1307, 534] width 5 height 16
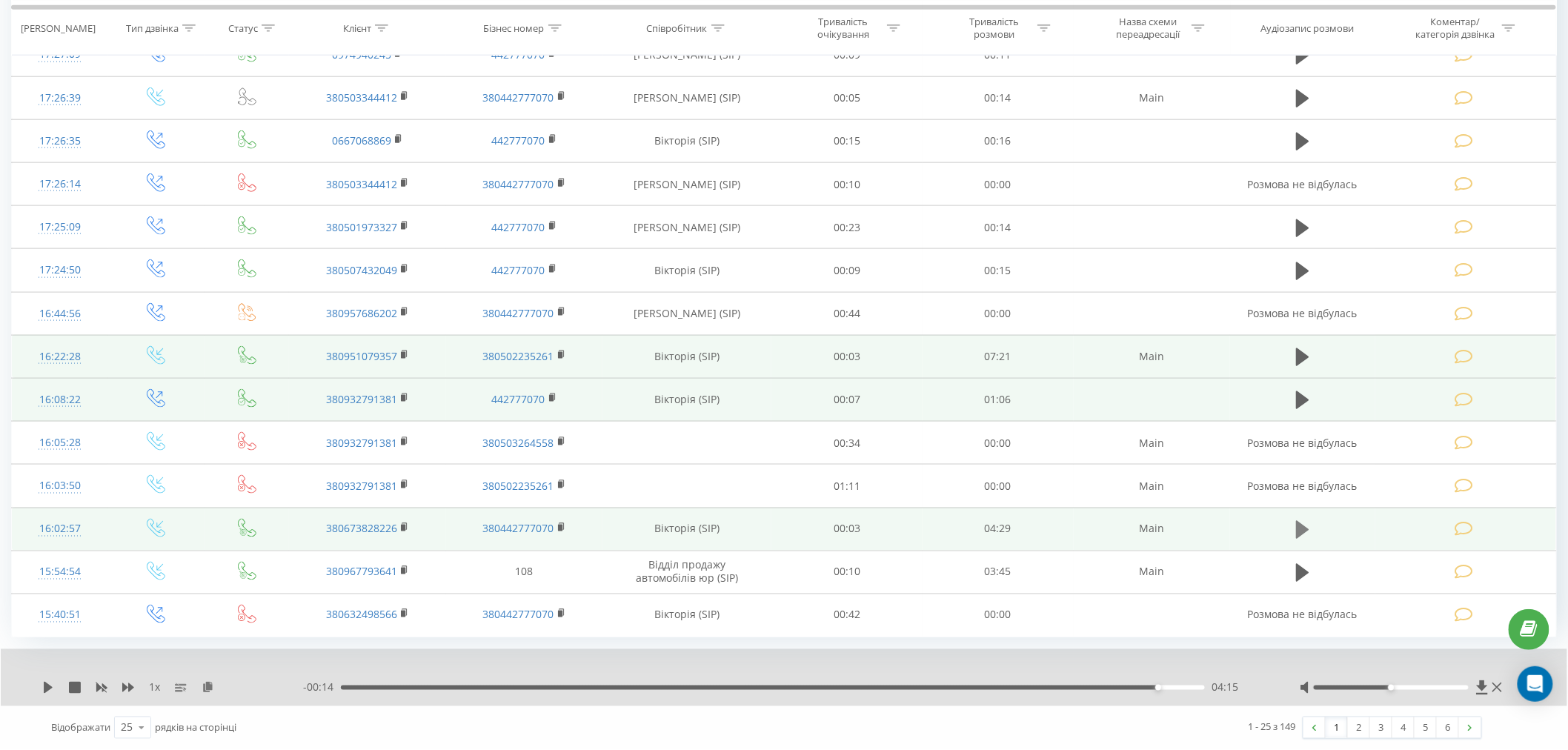
click at [751, 532] on icon at bounding box center [1302, 530] width 13 height 18
click at [751, 523] on icon at bounding box center [1302, 530] width 13 height 21
click at [129, 711] on div "25" at bounding box center [126, 728] width 12 height 15
click at [136, 685] on div "50" at bounding box center [132, 686] width 36 height 22
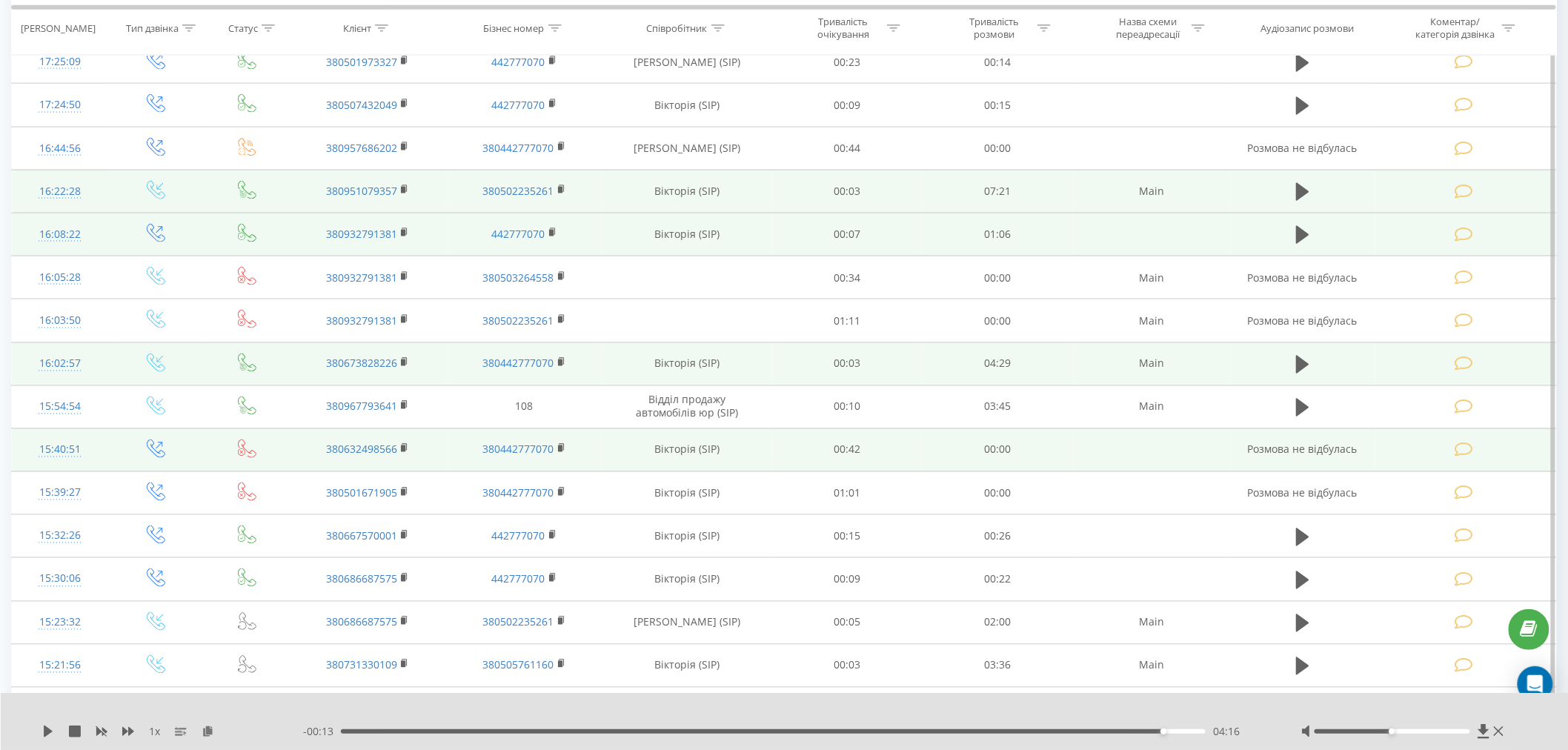
scroll to position [910, 0]
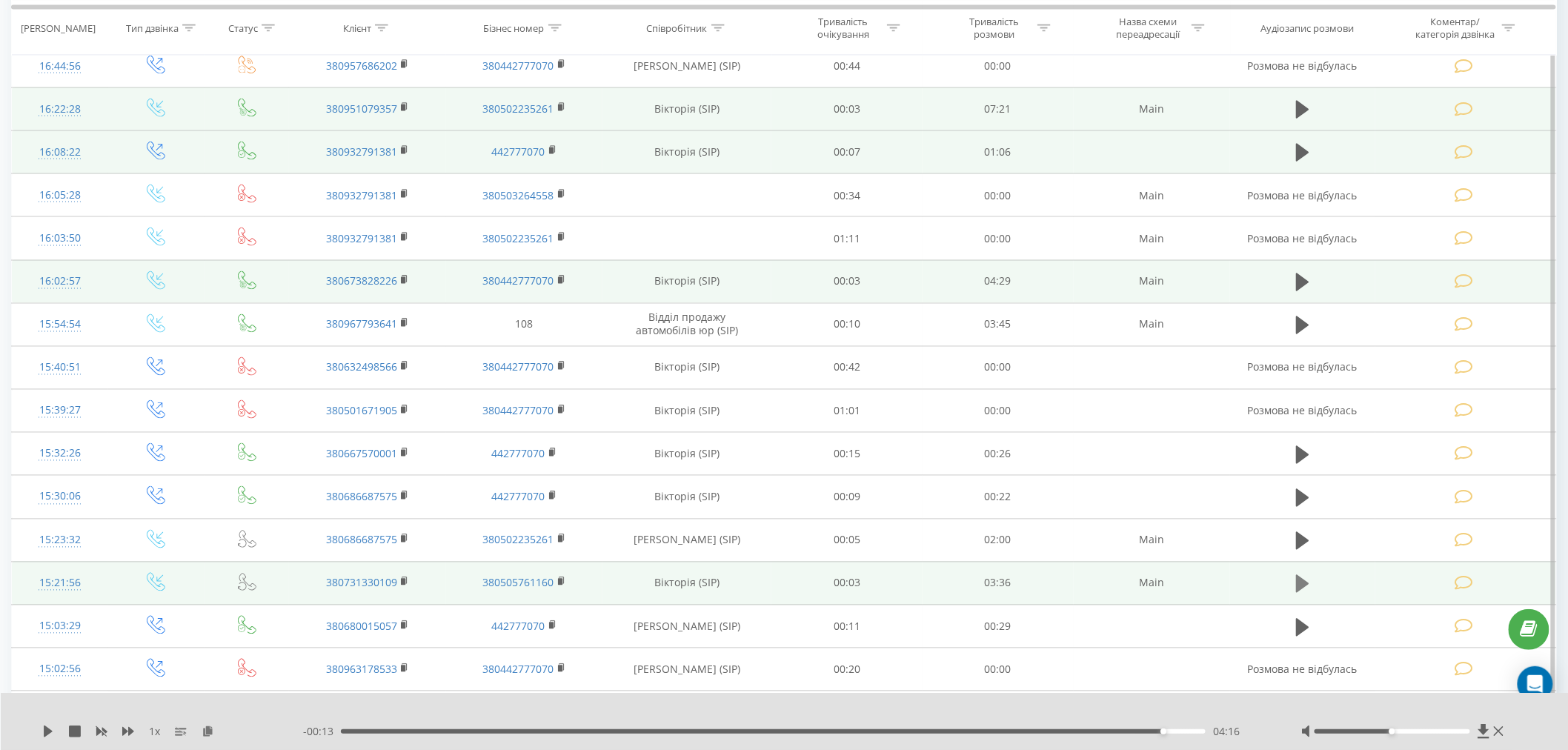
click at [751, 587] on icon at bounding box center [1302, 583] width 13 height 18
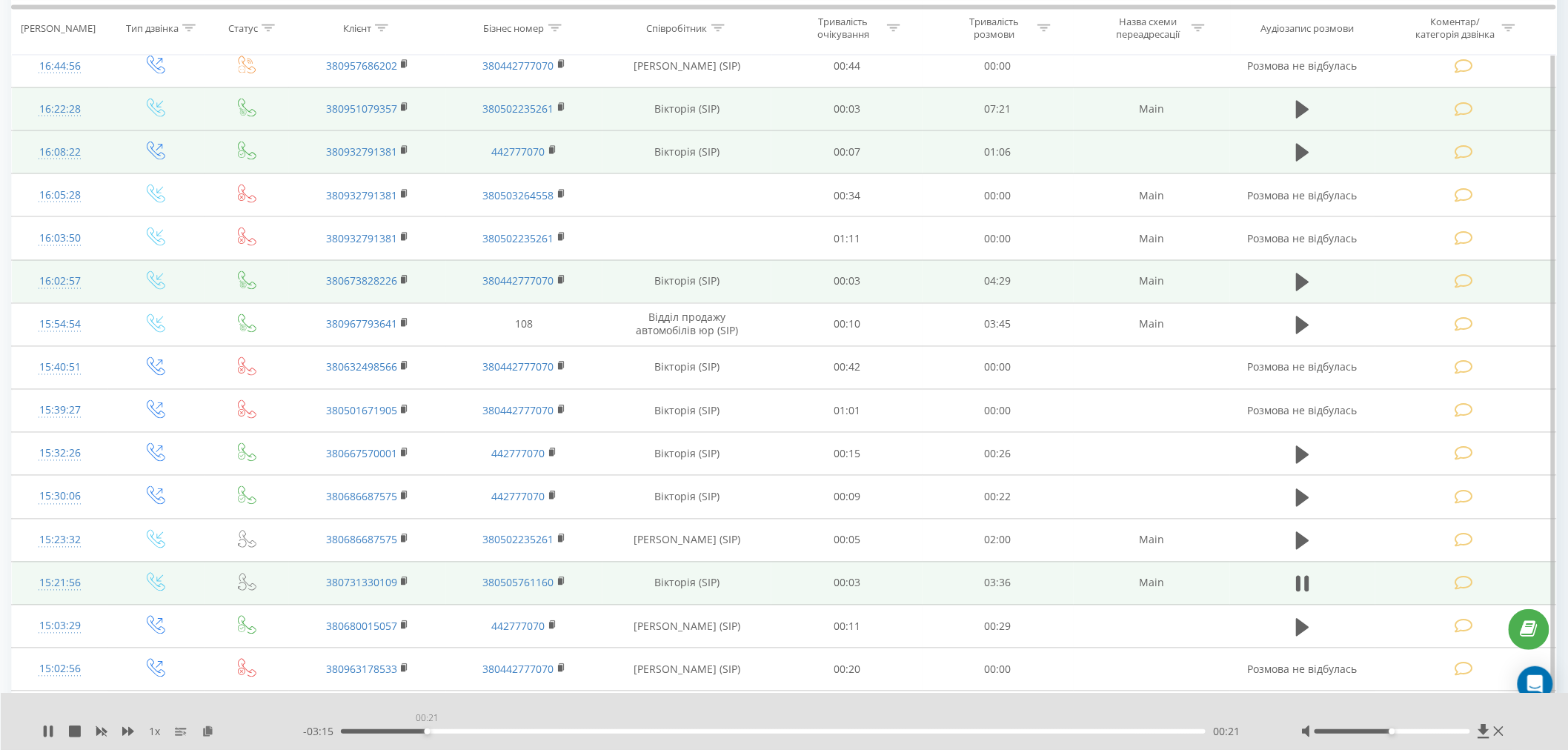
click at [427, 711] on div "00:21" at bounding box center [773, 731] width 865 height 5
click at [499, 711] on div "00:39" at bounding box center [773, 731] width 865 height 5
click at [751, 711] on div "01:48" at bounding box center [773, 731] width 865 height 5
click at [53, 711] on icon at bounding box center [51, 731] width 3 height 12
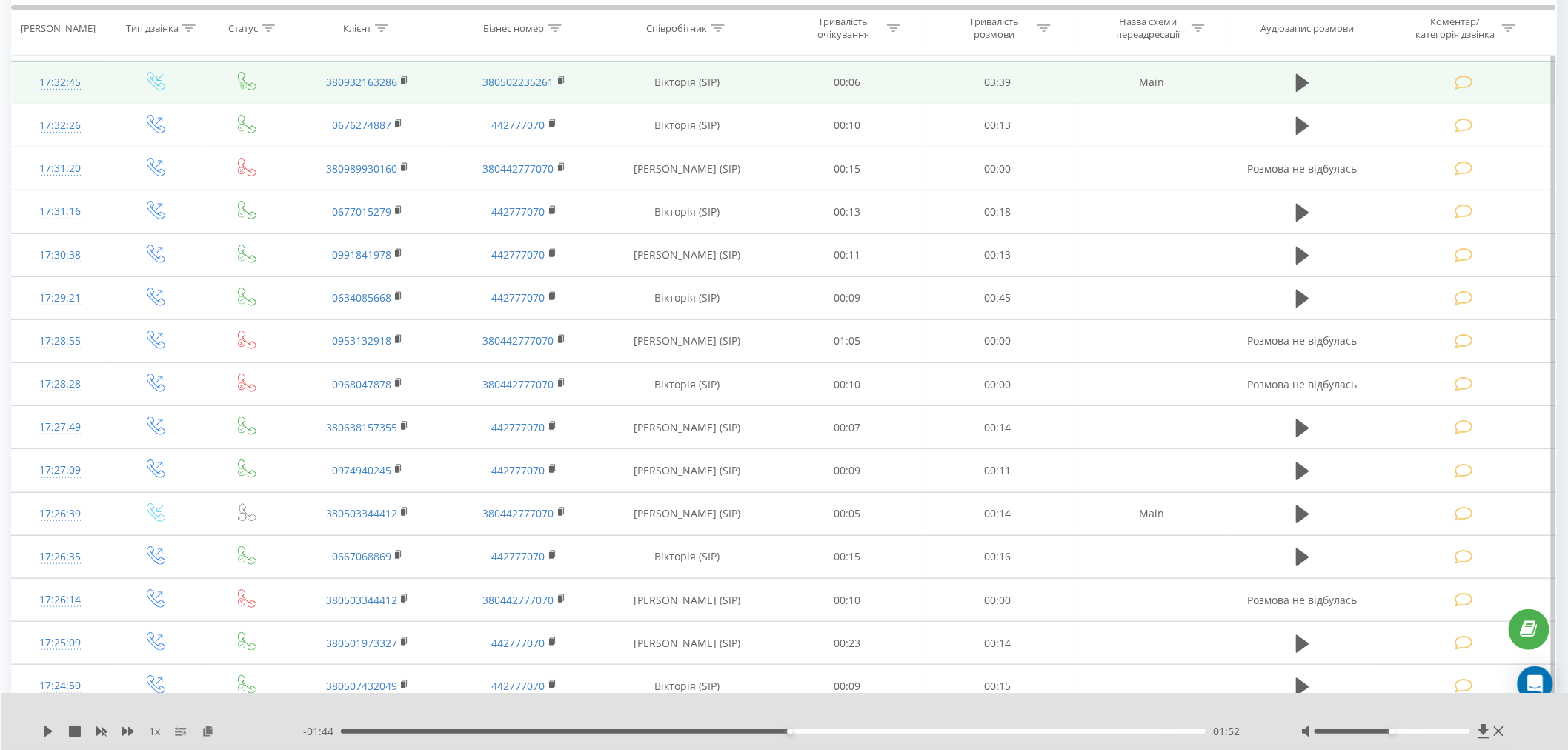
scroll to position [0, 0]
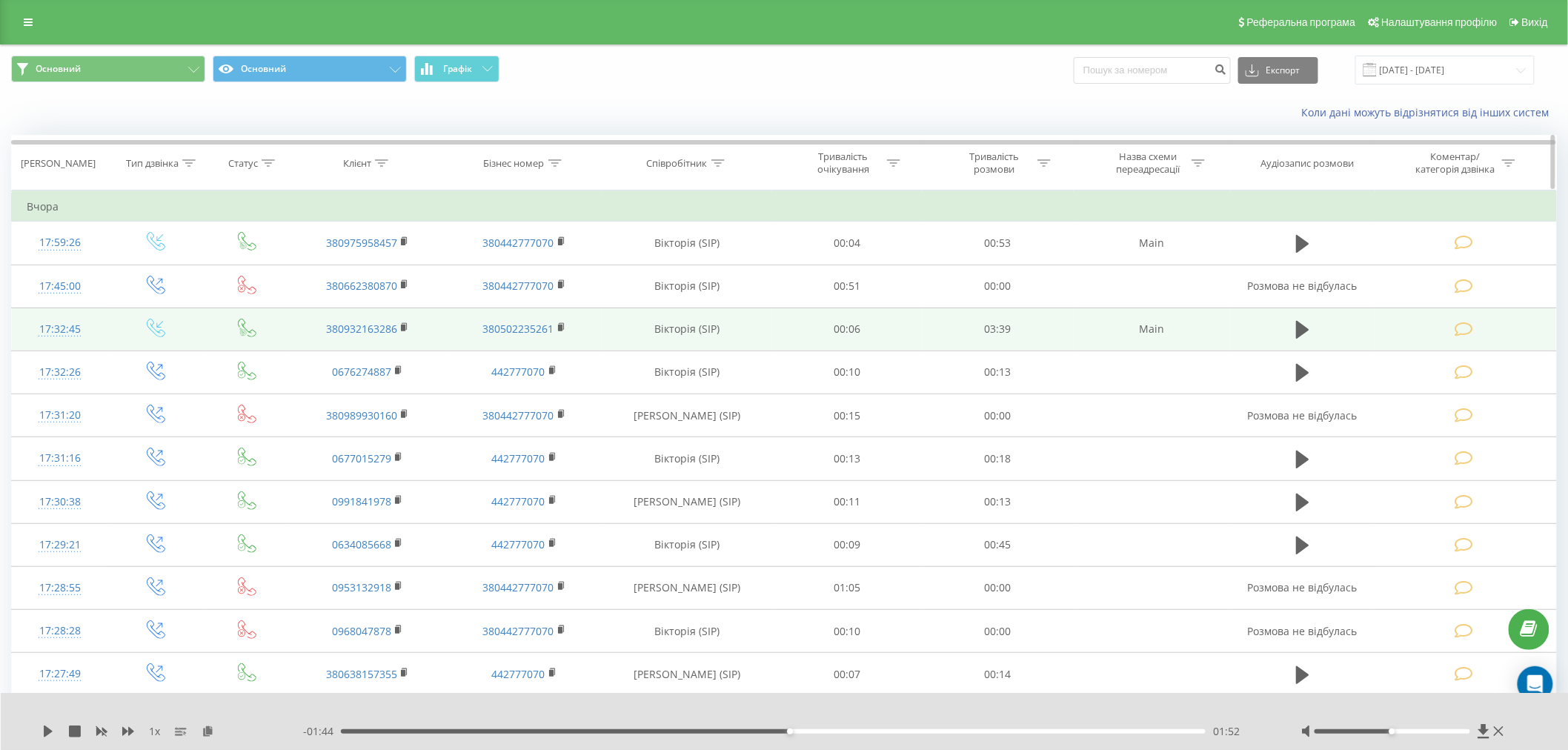
click at [715, 167] on div at bounding box center [718, 163] width 13 height 12
click at [313, 129] on div "Коли дані можуть відрізнятися вiд інших систем" at bounding box center [784, 112] width 1566 height 36
click at [190, 158] on div at bounding box center [188, 163] width 13 height 12
click at [171, 264] on div at bounding box center [148, 271] width 105 height 14
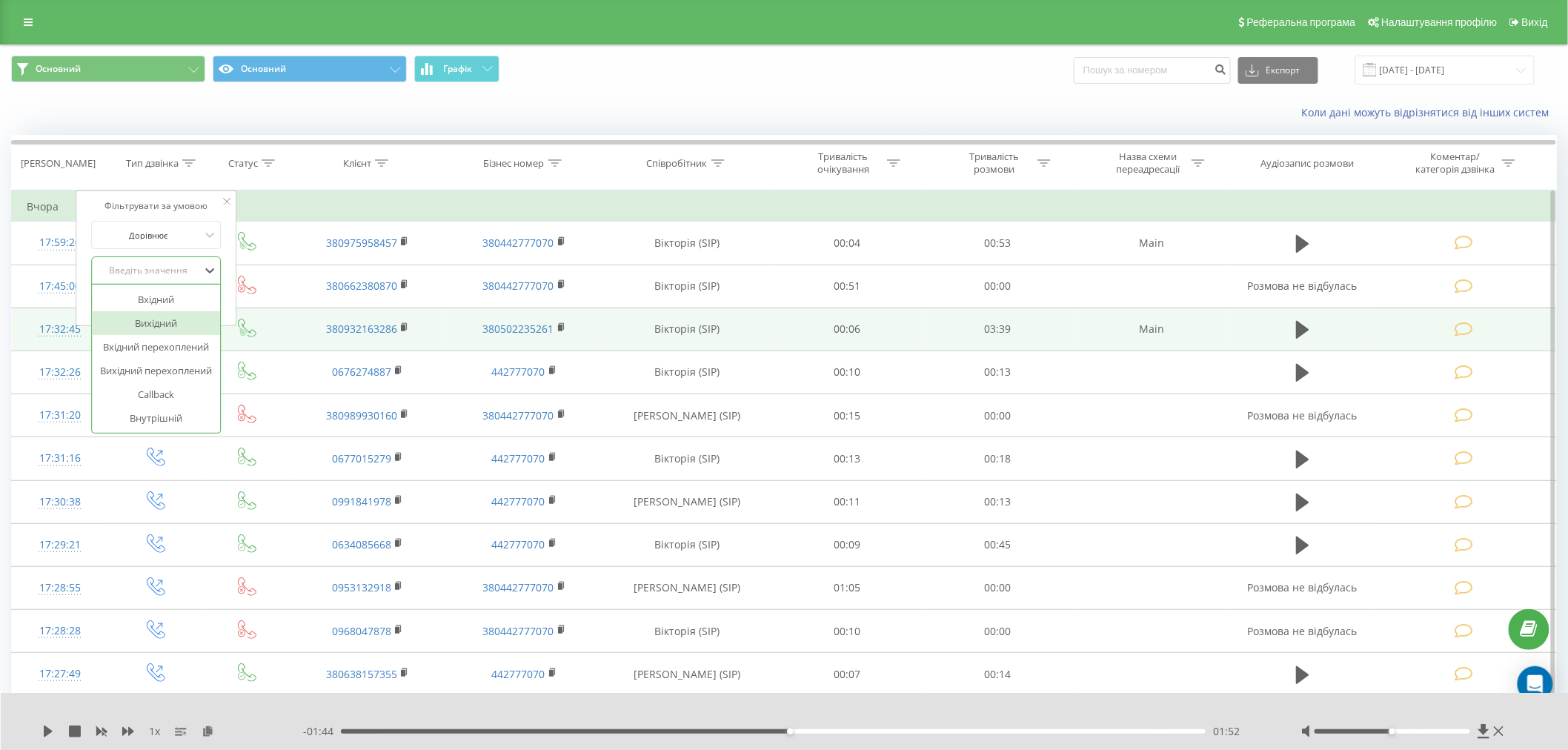
click at [167, 300] on div "Вхідний" at bounding box center [156, 299] width 129 height 24
click at [209, 298] on button "OK" at bounding box center [187, 301] width 63 height 19
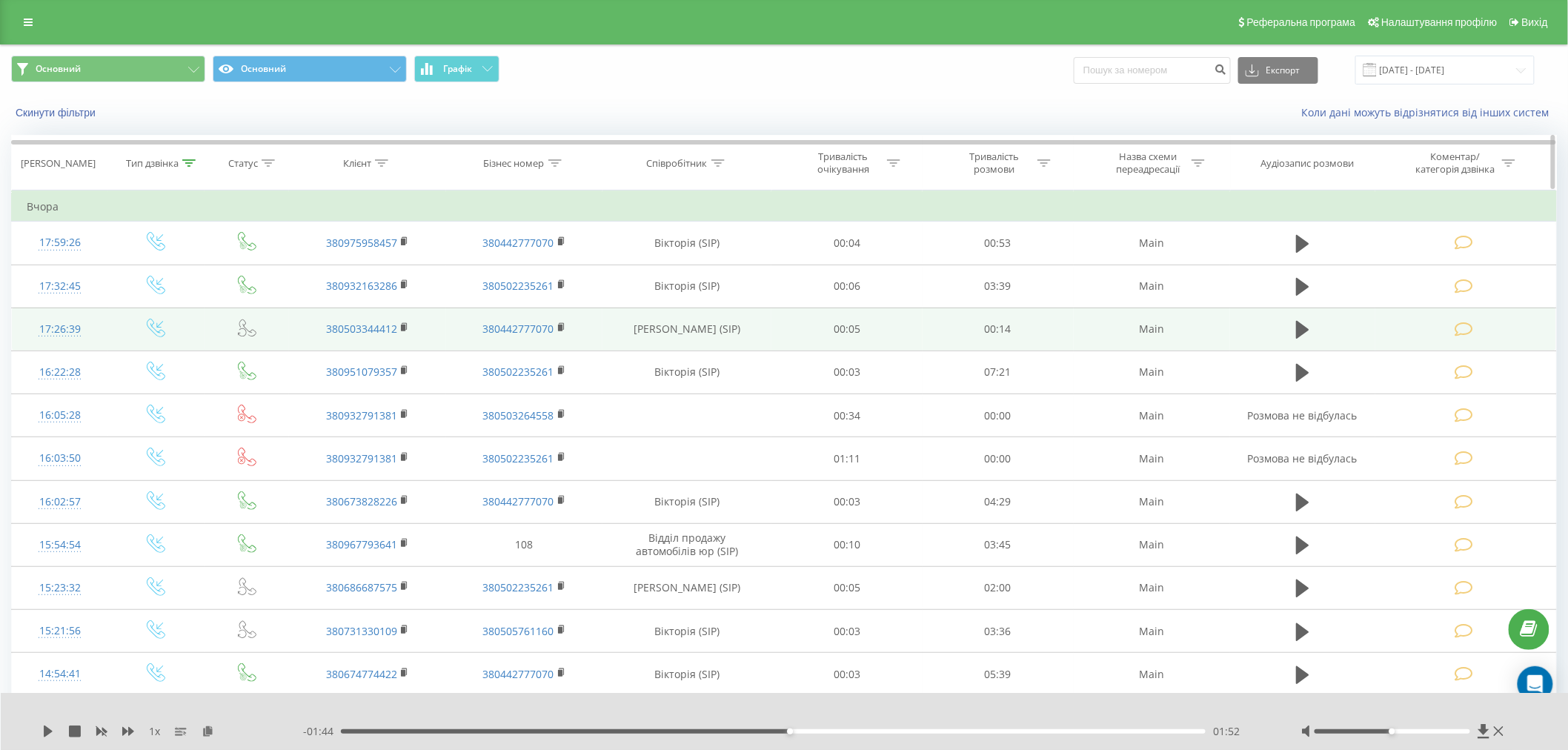
click at [716, 162] on icon at bounding box center [718, 163] width 13 height 8
click at [677, 266] on input "text" at bounding box center [688, 269] width 130 height 26
click button "OK" at bounding box center [718, 299] width 63 height 19
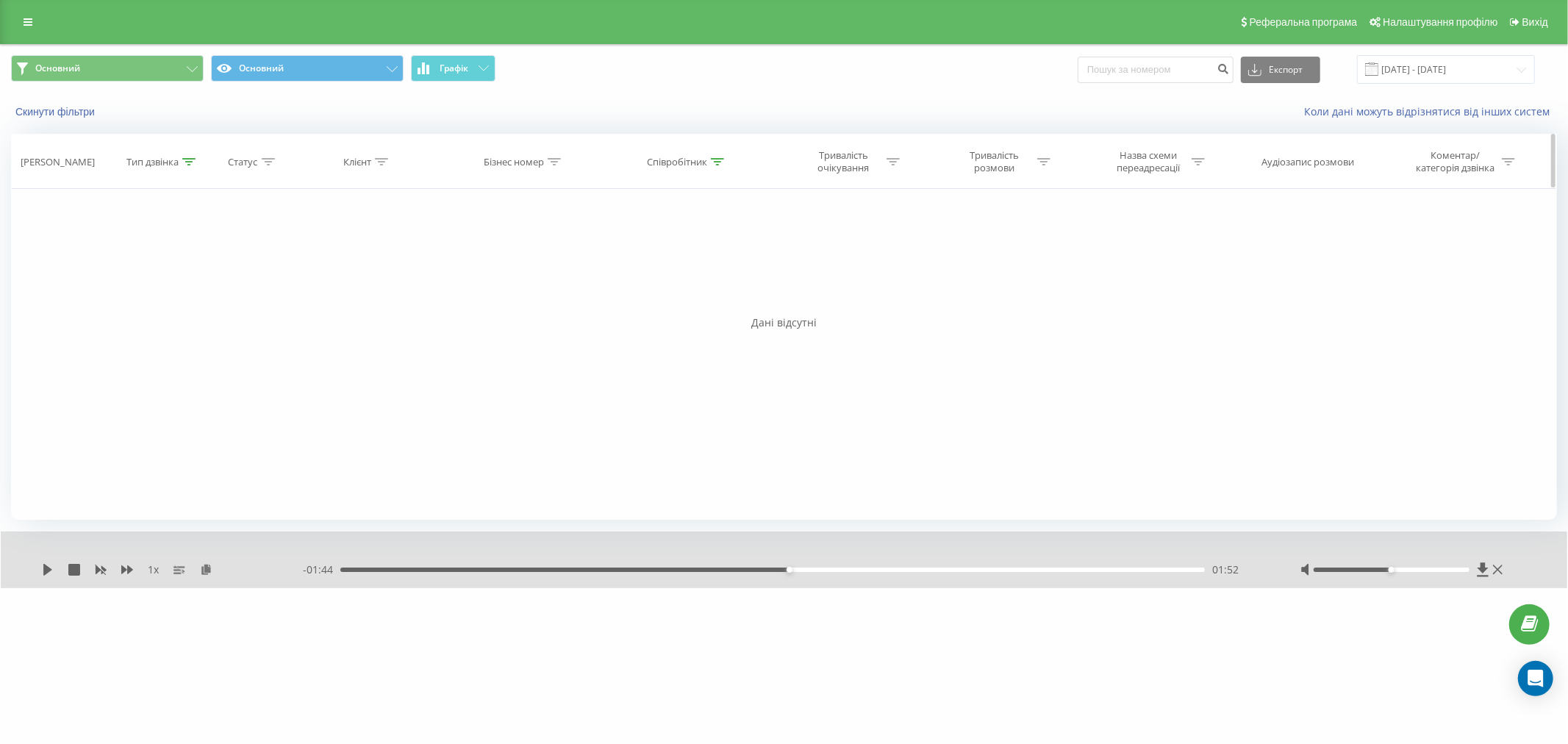
click at [724, 158] on div "Співробітник" at bounding box center [688, 162] width 169 height 12
click at [649, 273] on input "Віктоорія" at bounding box center [687, 267] width 129 height 25
type input "Вікторія"
click button "OK" at bounding box center [718, 297] width 62 height 18
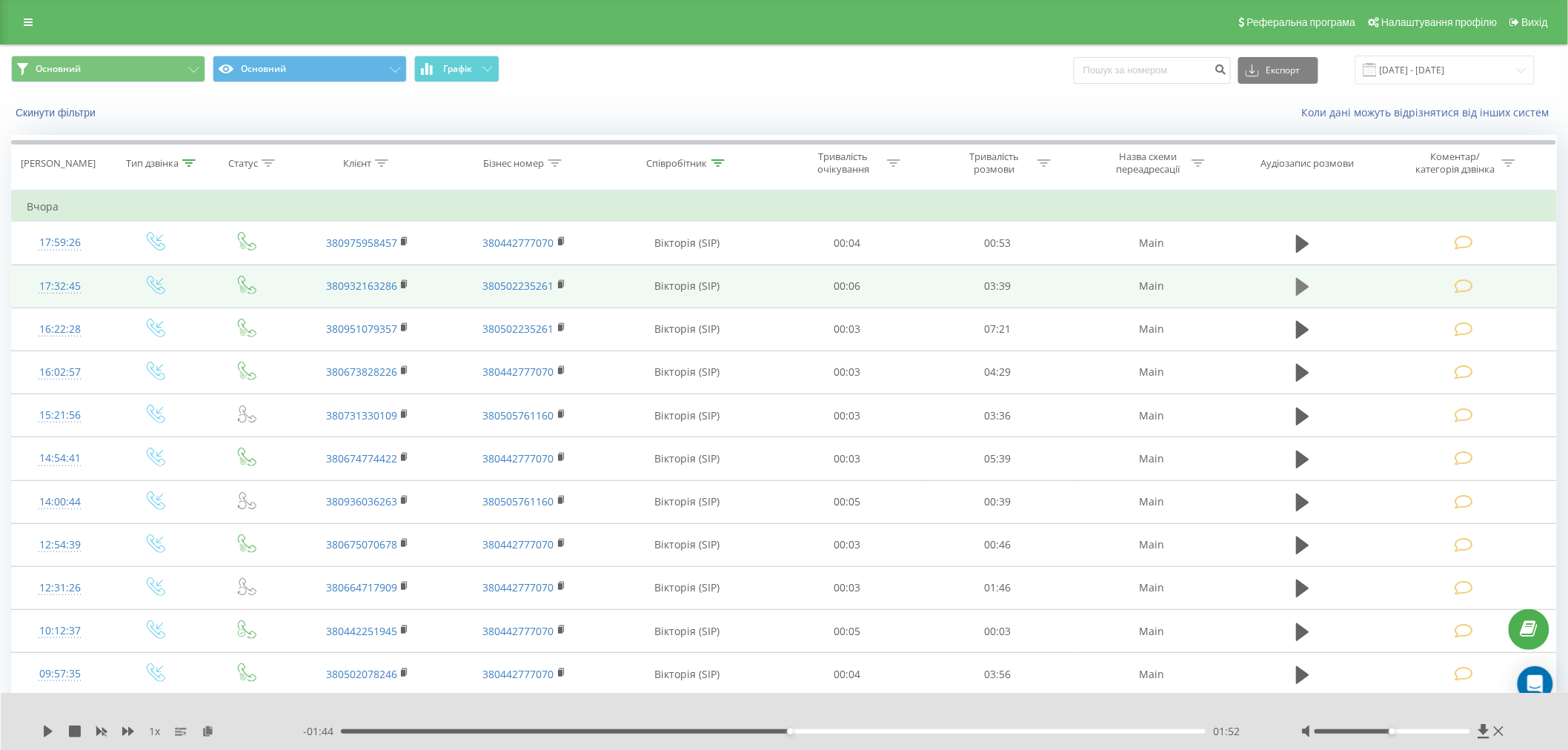
click at [751, 284] on icon at bounding box center [1302, 287] width 13 height 21
click at [550, 711] on div "00:53" at bounding box center [773, 731] width 865 height 5
click at [408, 711] on div "00:17" at bounding box center [773, 731] width 865 height 5
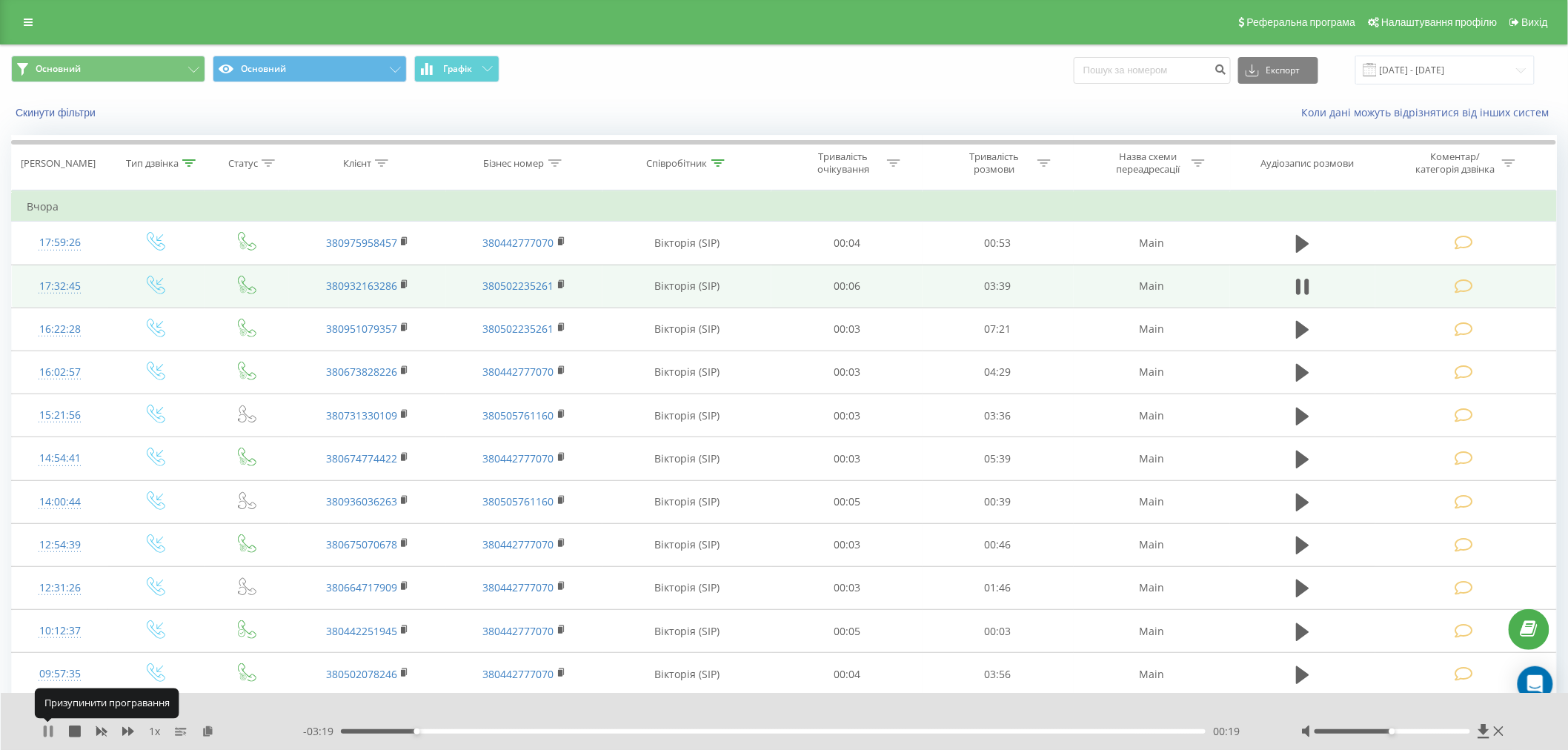
click at [48, 711] on icon at bounding box center [48, 731] width 12 height 12
click at [49, 711] on icon at bounding box center [47, 731] width 9 height 12
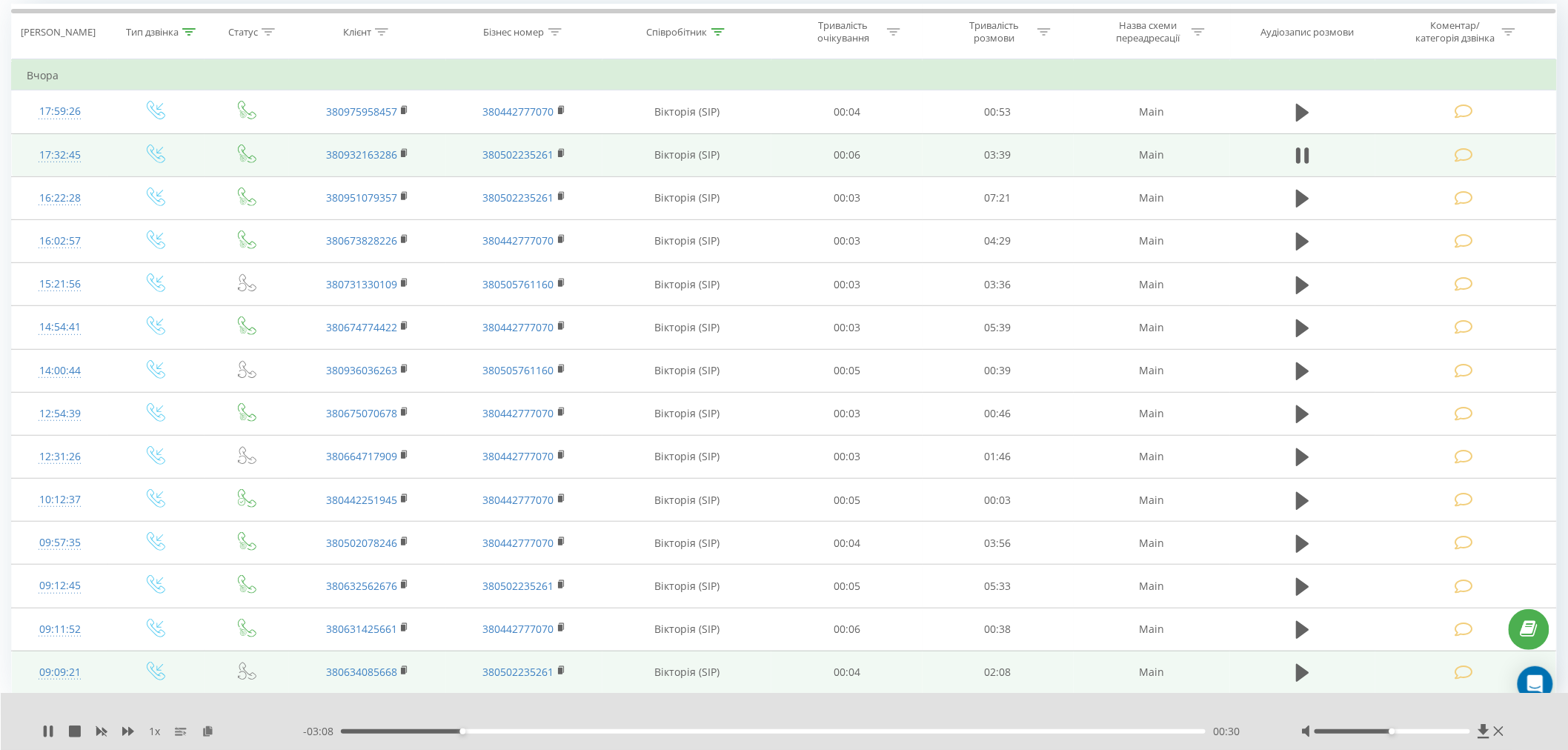
scroll to position [24, 0]
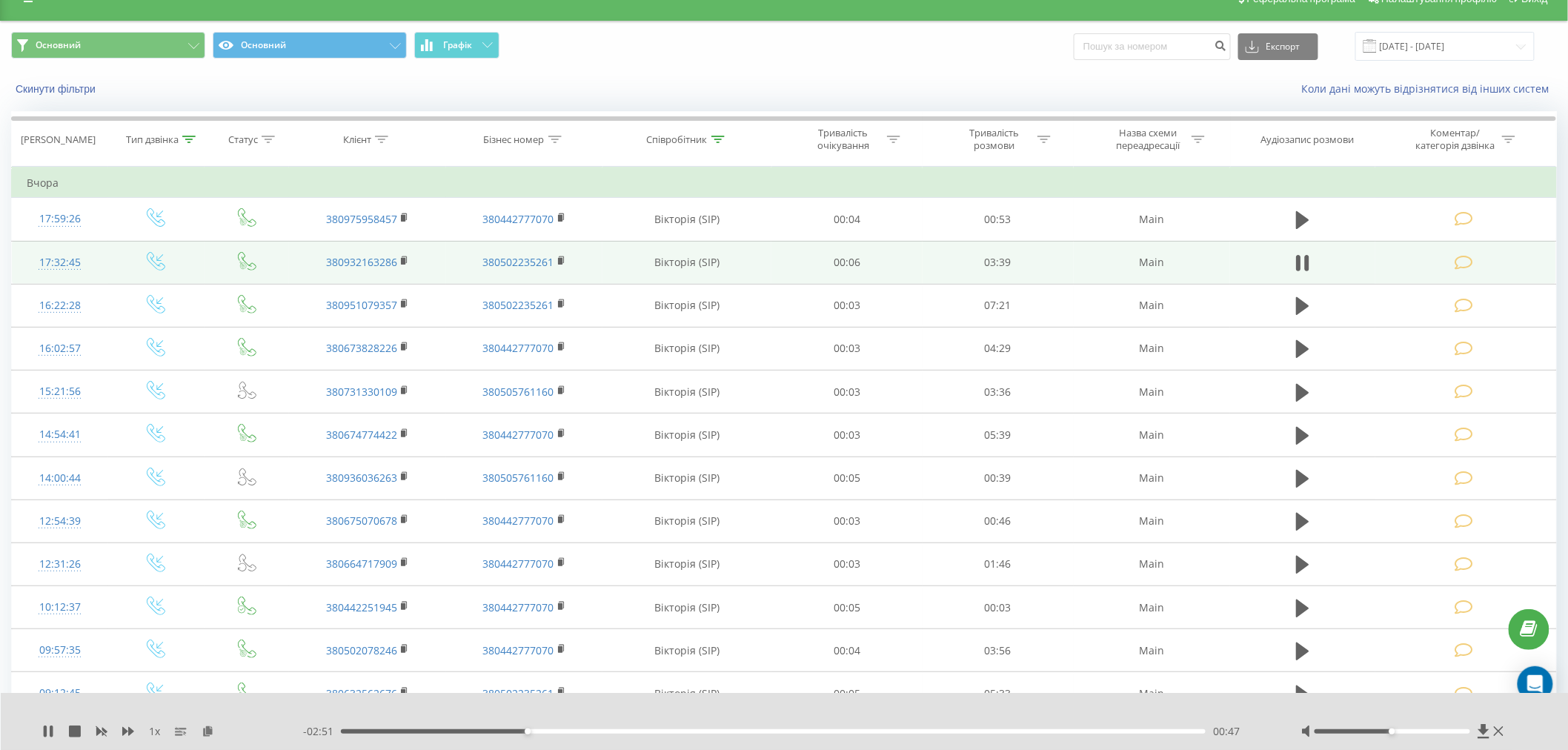
click at [604, 711] on div "00:47" at bounding box center [773, 731] width 865 height 5
click at [673, 711] on div "01:24" at bounding box center [773, 731] width 865 height 5
click at [727, 711] on div "01:37" at bounding box center [773, 731] width 865 height 5
click at [751, 263] on icon at bounding box center [1302, 263] width 13 height 21
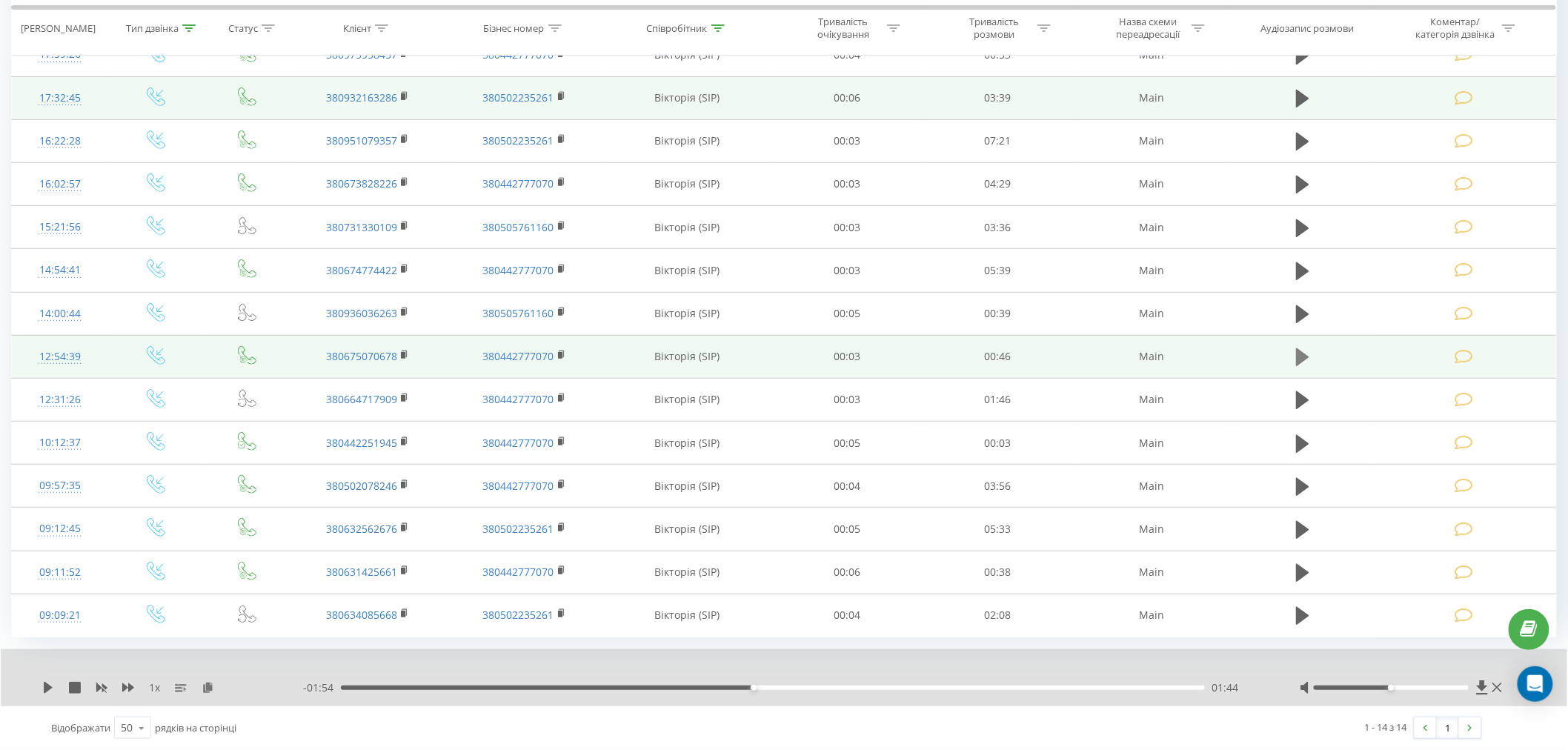
scroll to position [106, 0]
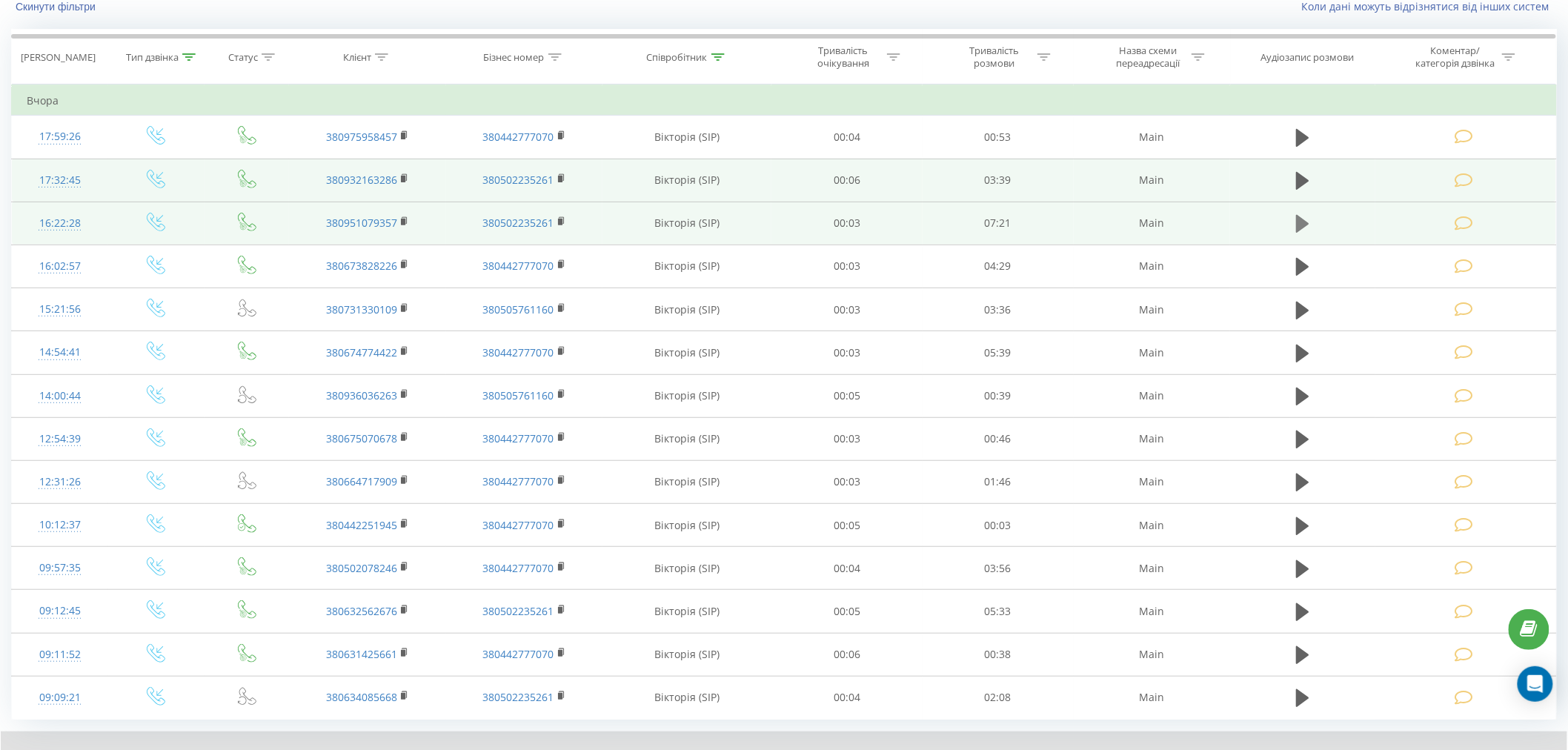
click at [751, 229] on button at bounding box center [1302, 224] width 22 height 22
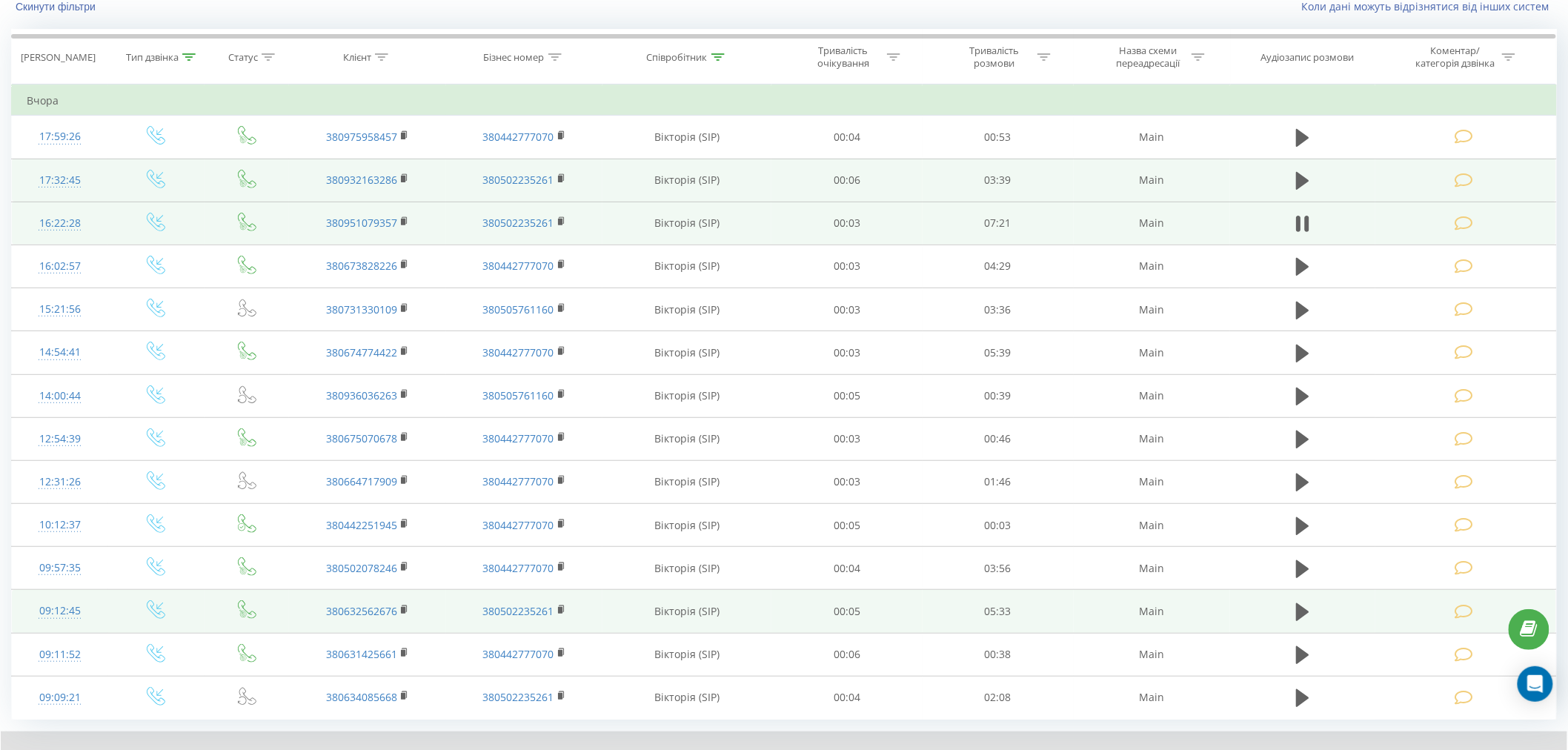
scroll to position [188, 0]
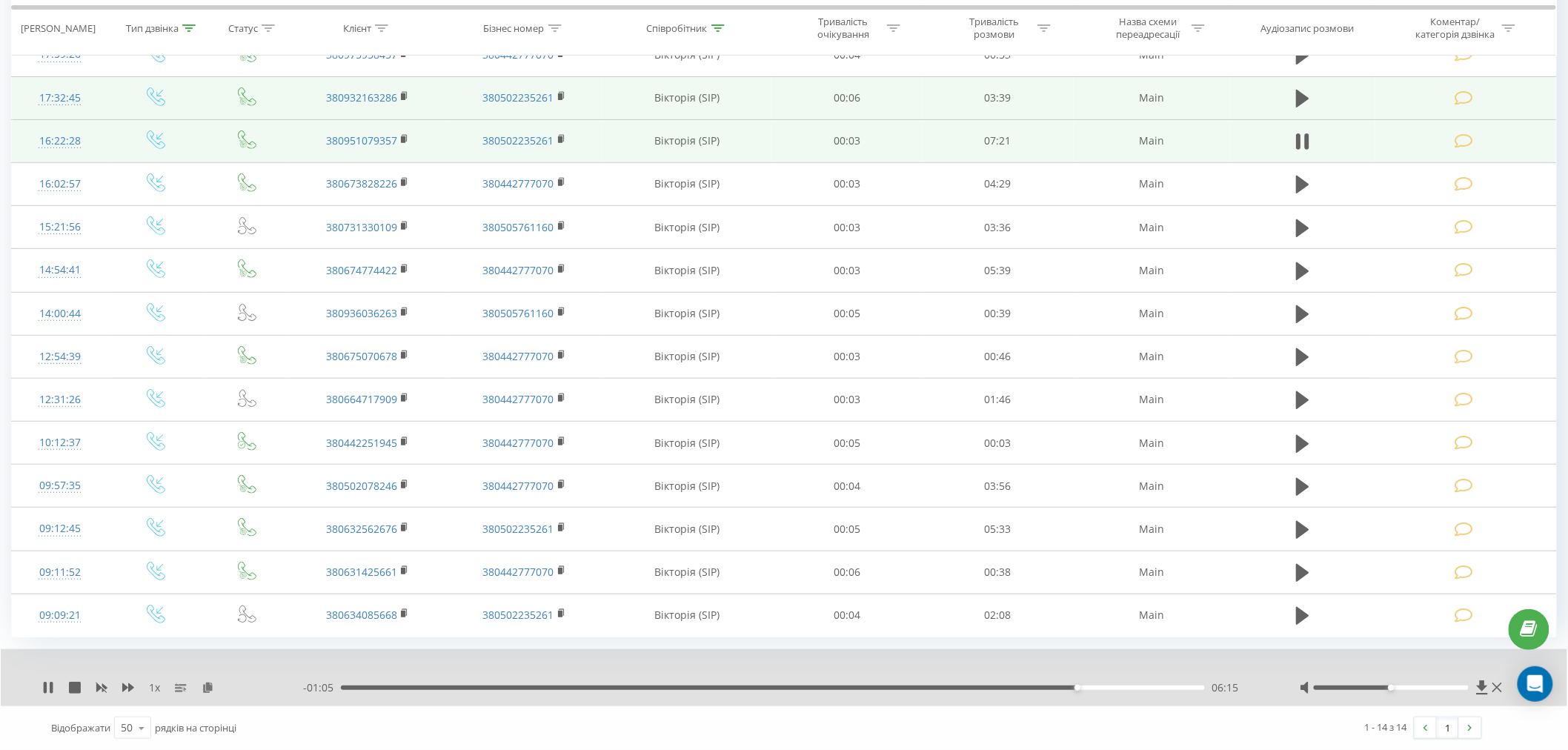
click at [379, 692] on div "- 01:05 06:15 06:15" at bounding box center [783, 687] width 960 height 15
click at [380, 688] on div "06:16" at bounding box center [773, 688] width 864 height 5
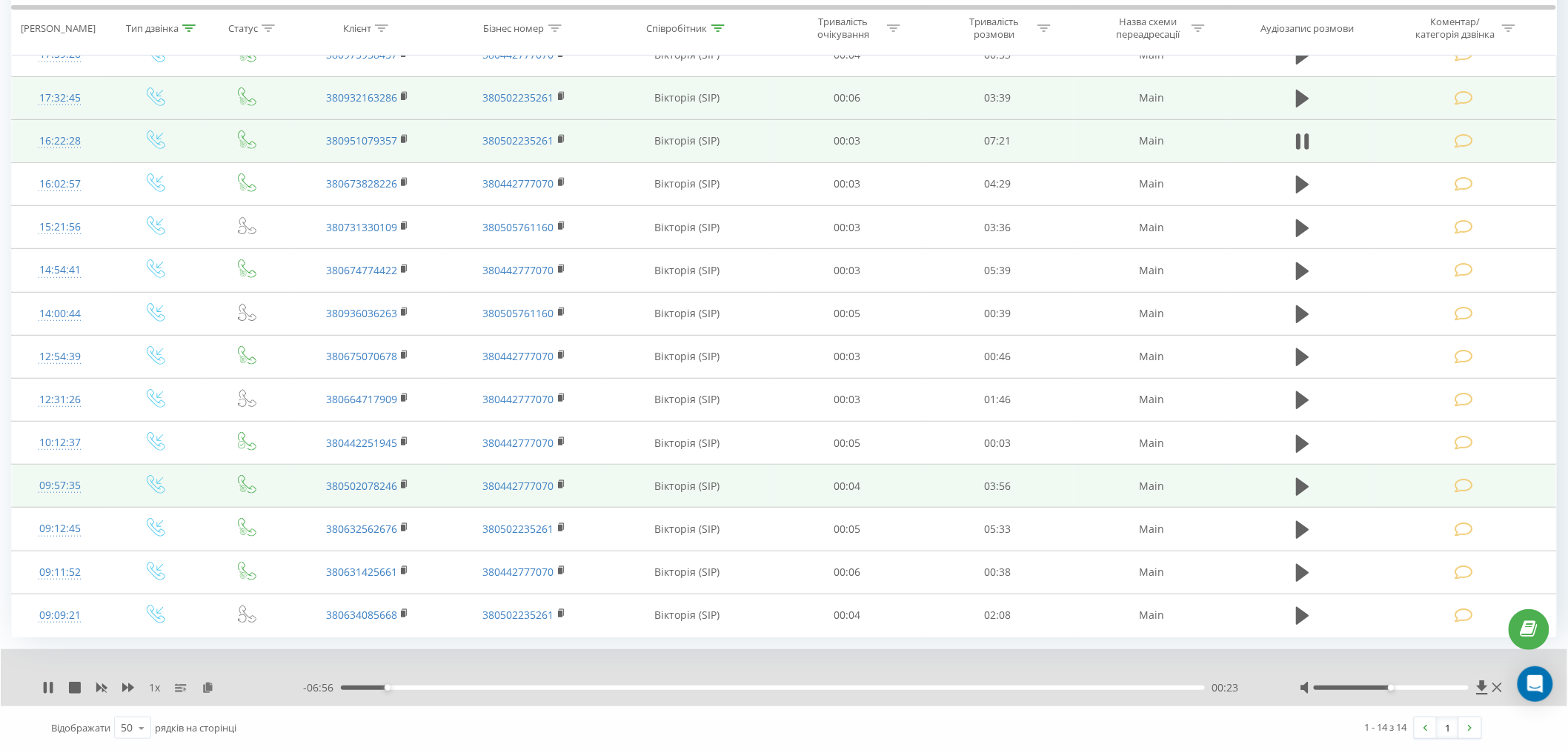
scroll to position [24, 0]
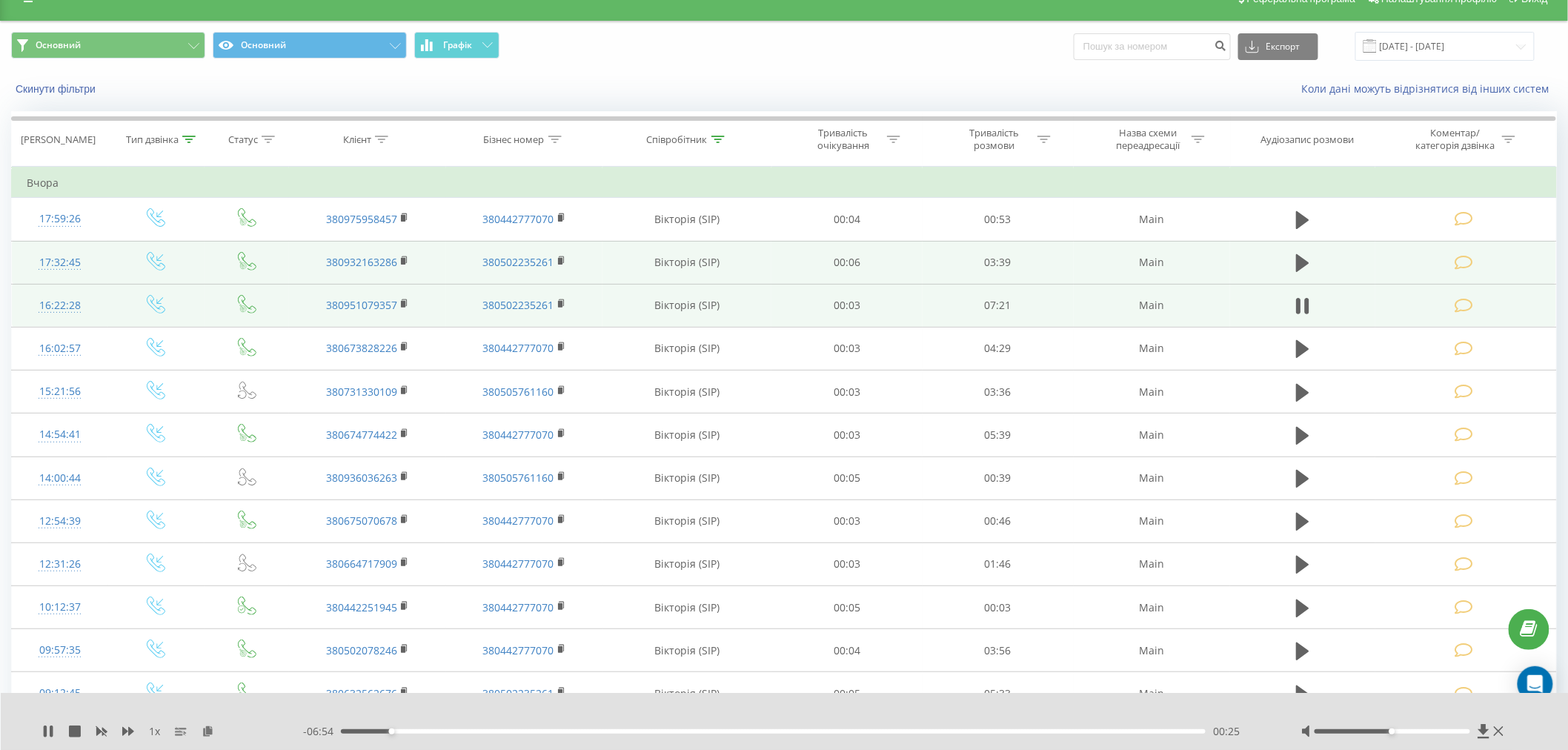
click at [488, 711] on div "- 06:54 00:25 00:25" at bounding box center [783, 731] width 961 height 15
click at [499, 711] on div "01:20" at bounding box center [773, 731] width 865 height 5
click at [575, 711] on div "01:23" at bounding box center [773, 731] width 865 height 5
click at [658, 711] on div "02:41" at bounding box center [773, 731] width 865 height 5
click at [159, 711] on span "1 x" at bounding box center [154, 731] width 11 height 15
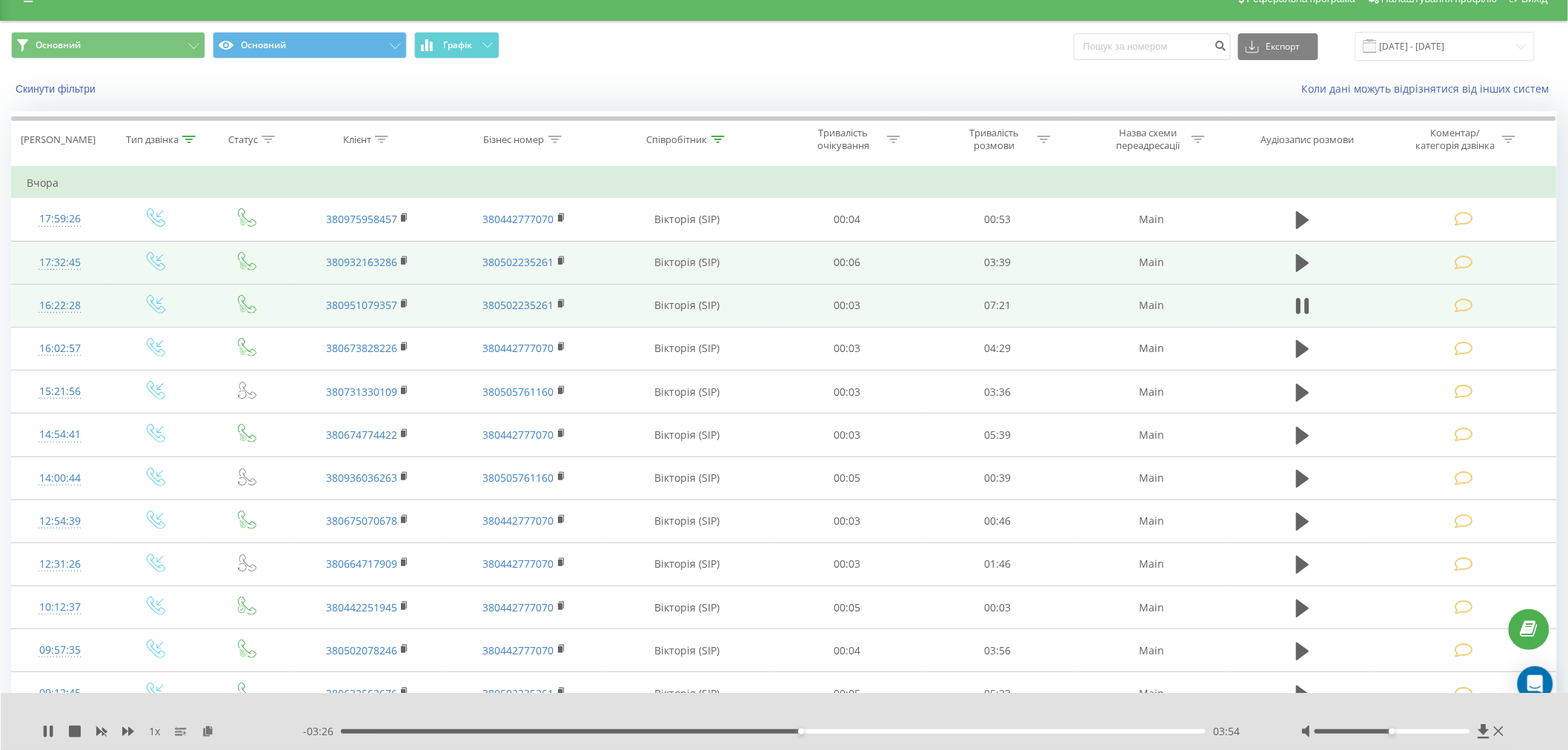
click at [151, 711] on span "1 x" at bounding box center [154, 731] width 11 height 15
click at [153, 711] on span "1 x" at bounding box center [154, 731] width 11 height 15
click at [153, 711] on span "1 x" at bounding box center [154, 731] width 11 height 15
click at [152, 711] on span "1 x" at bounding box center [154, 731] width 11 height 15
click at [150, 711] on span "1 x" at bounding box center [154, 731] width 11 height 15
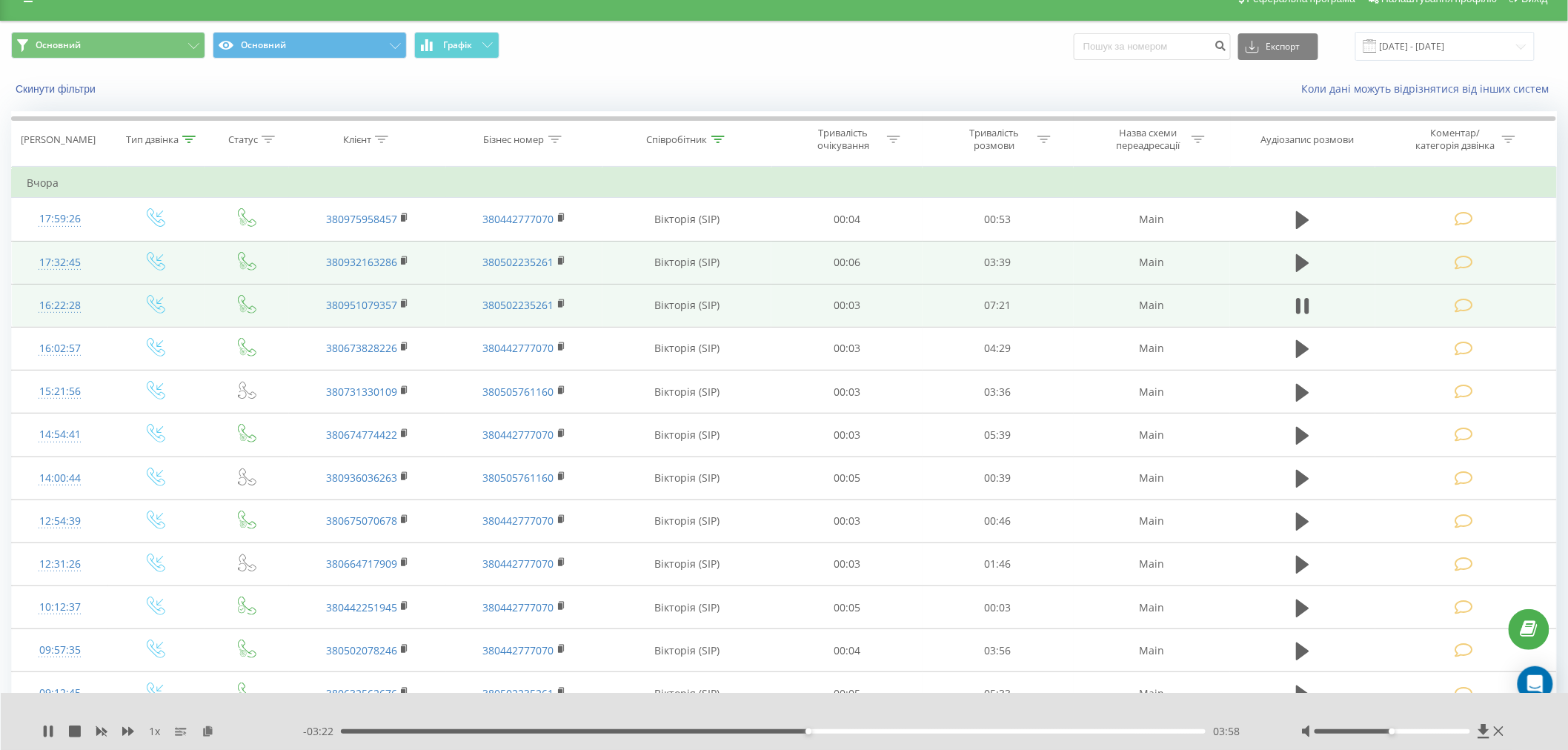
click at [156, 711] on span "1 x" at bounding box center [154, 731] width 11 height 15
drag, startPoint x: 310, startPoint y: 300, endPoint x: 403, endPoint y: 304, distance: 93.1
click at [403, 304] on td "380951079357" at bounding box center [367, 304] width 157 height 43
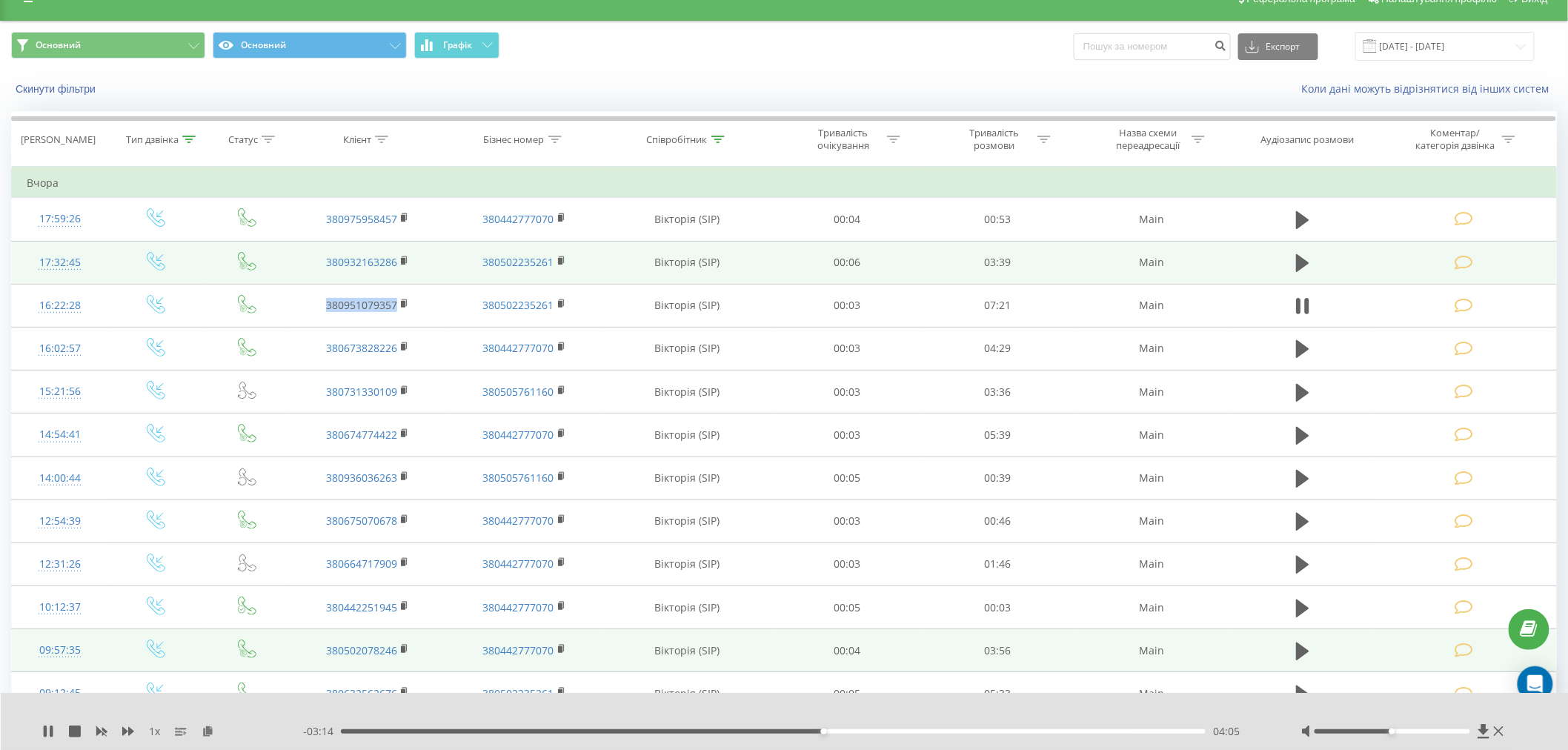
copy link "380951079357"
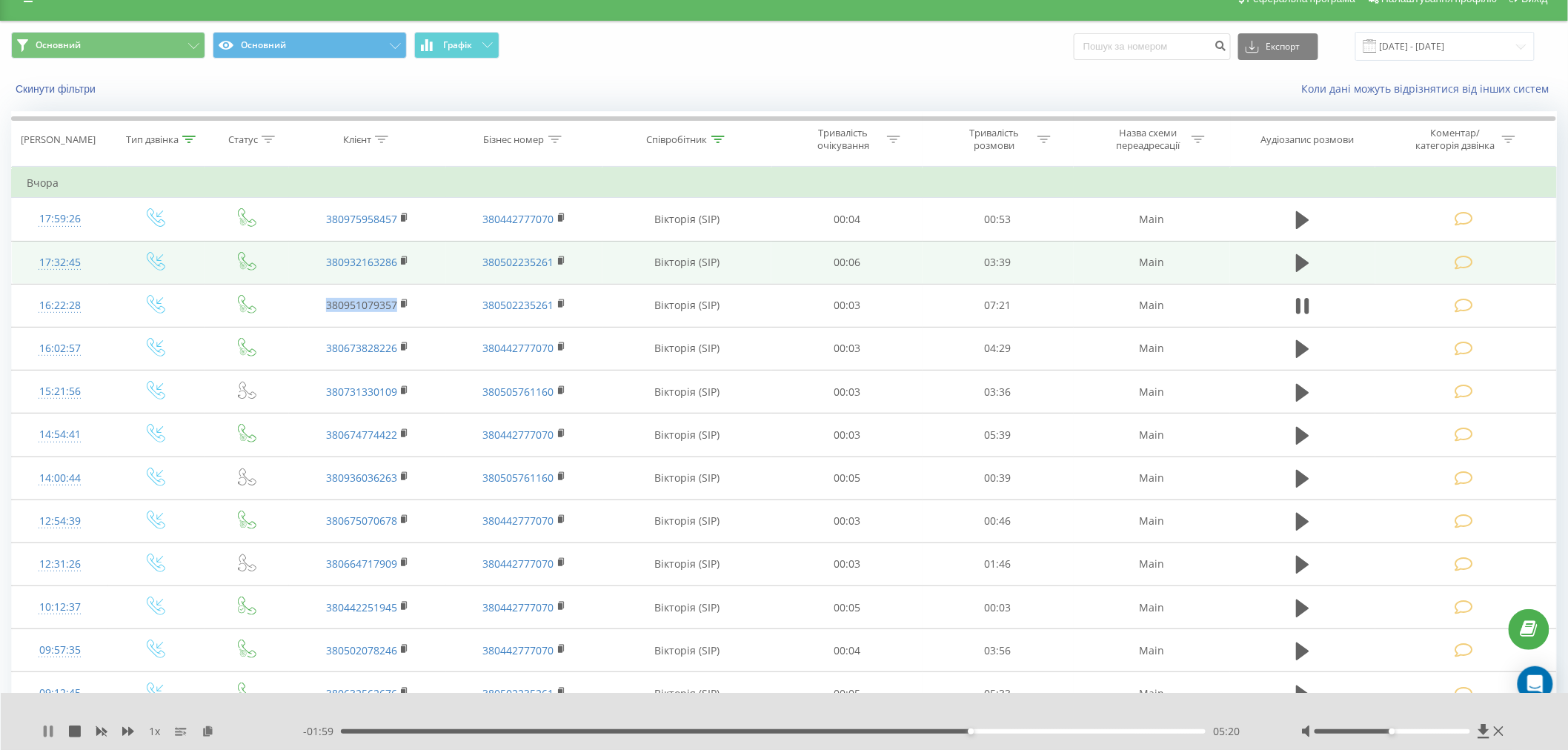
click at [49, 711] on icon at bounding box center [48, 731] width 12 height 12
click at [751, 711] on icon at bounding box center [1498, 731] width 9 height 12
